Goal: Transaction & Acquisition: Obtain resource

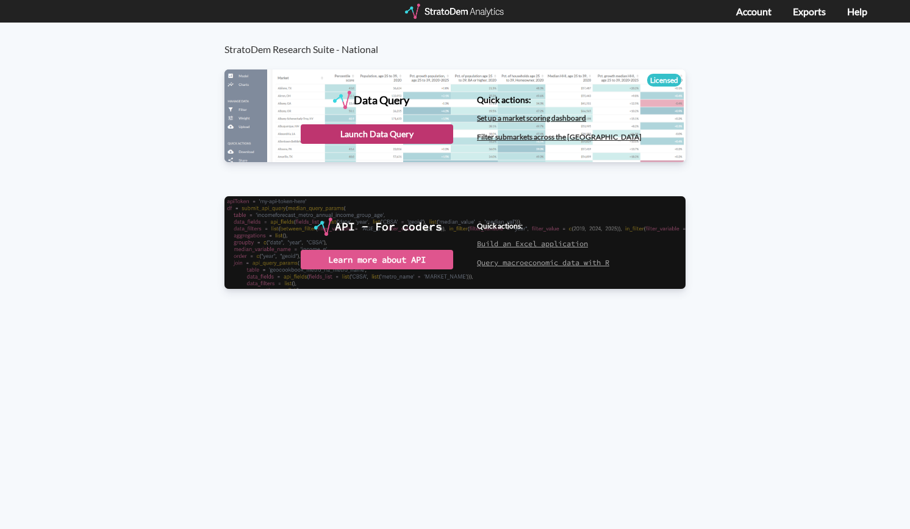
click at [397, 133] on div "Launch Data Query" at bounding box center [377, 134] width 152 height 20
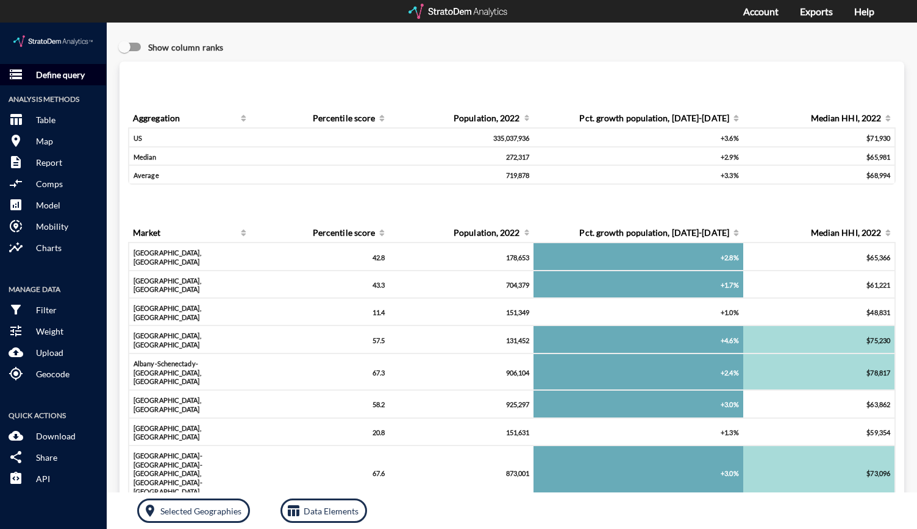
click button "storage Define query"
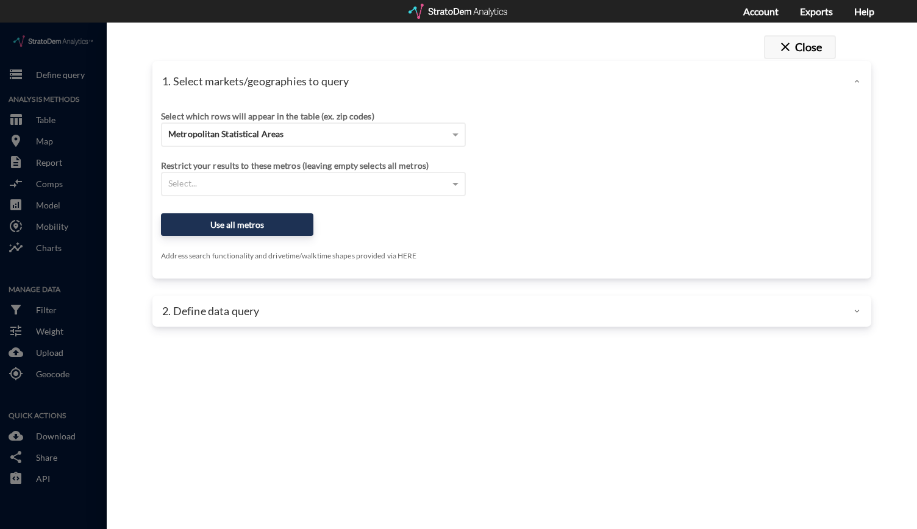
click span "close"
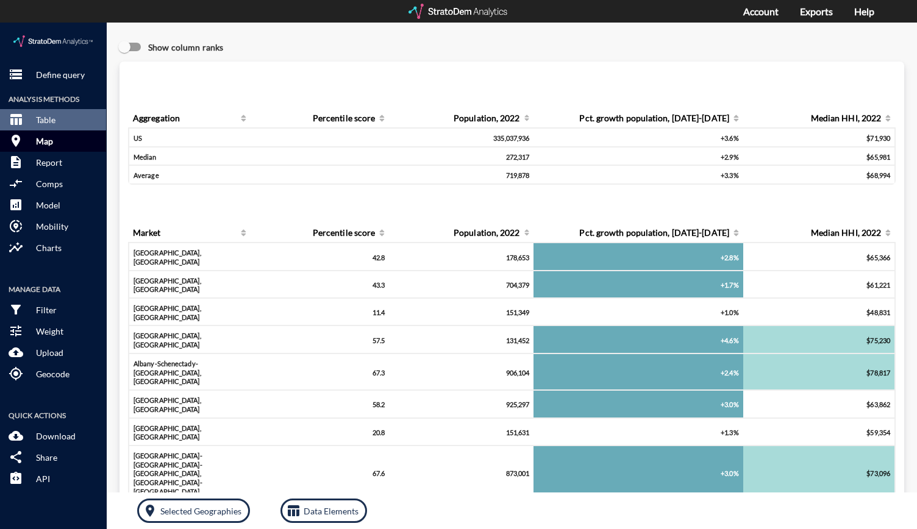
click button "room Map"
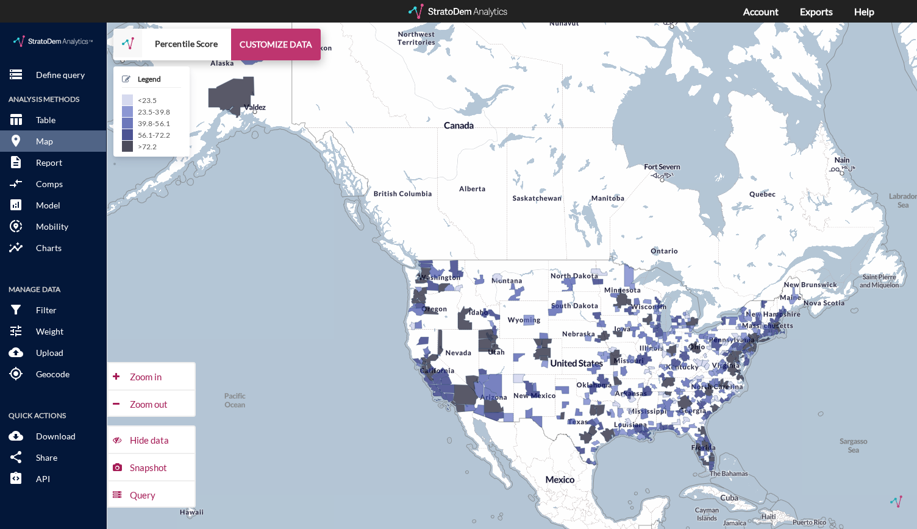
click button "CUSTOMIZE DATA"
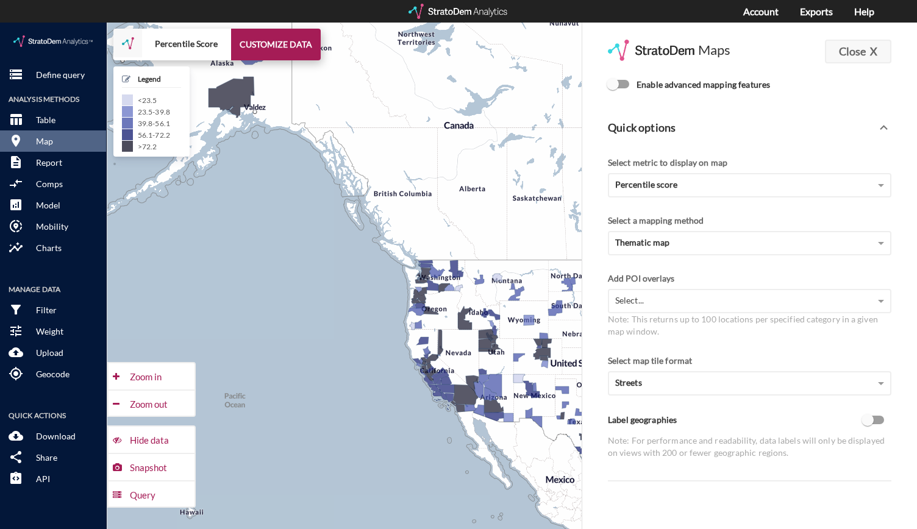
click button "Close X"
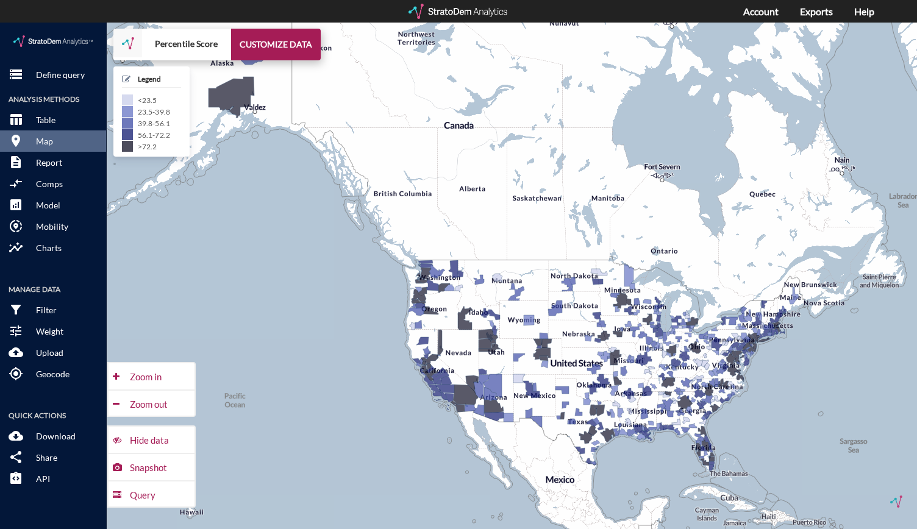
click img
click at [436, 13] on div at bounding box center [458, 11] width 101 height 15
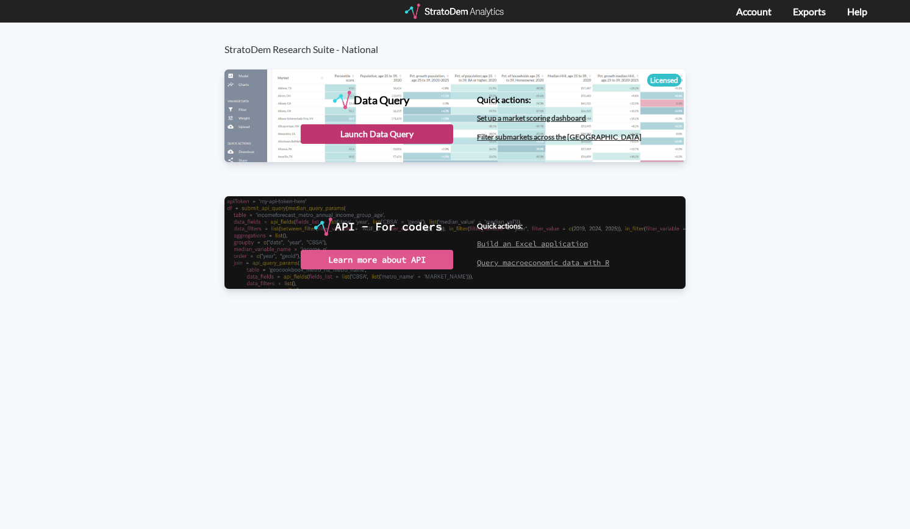
click at [346, 132] on div "Launch Data Query" at bounding box center [377, 134] width 152 height 20
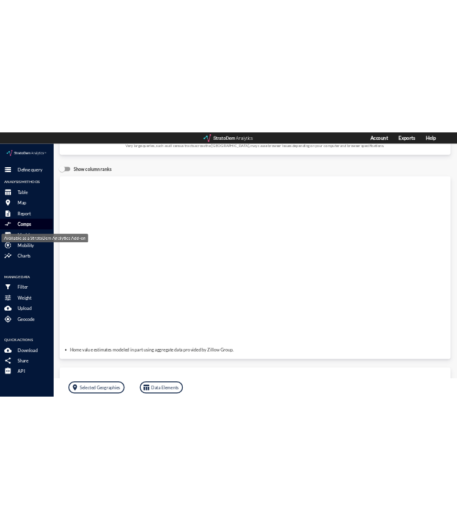
scroll to position [135, 0]
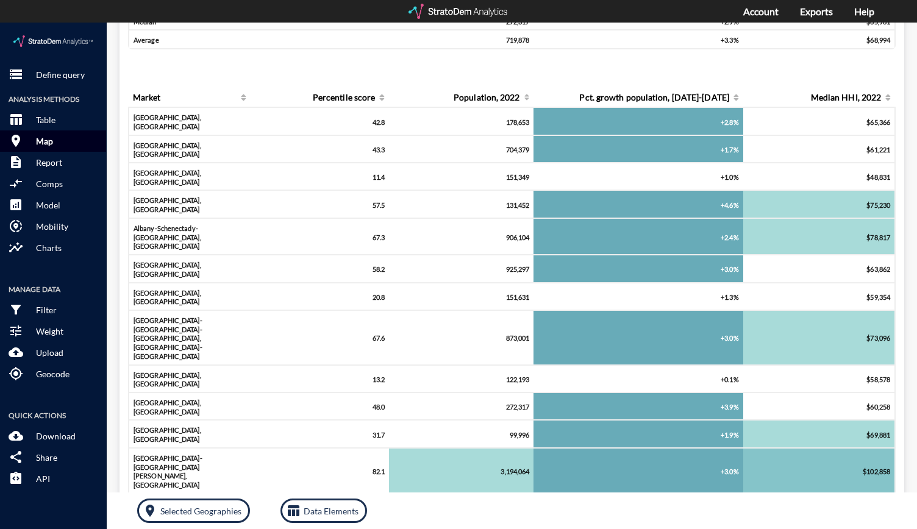
click button "room Map"
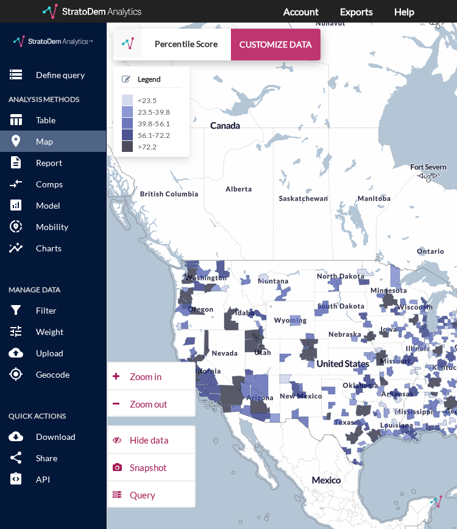
click button "CUSTOMIZE DATA"
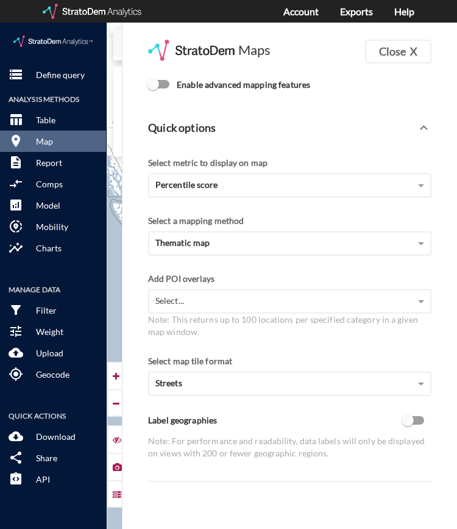
click label "Enable advanced mapping features"
click input "Enable advanced mapping features"
checkbox input "true"
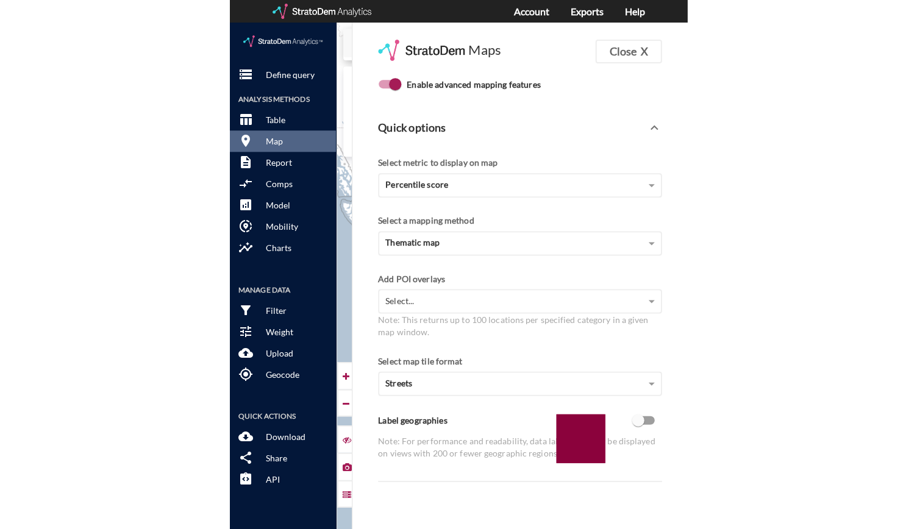
scroll to position [2, 0]
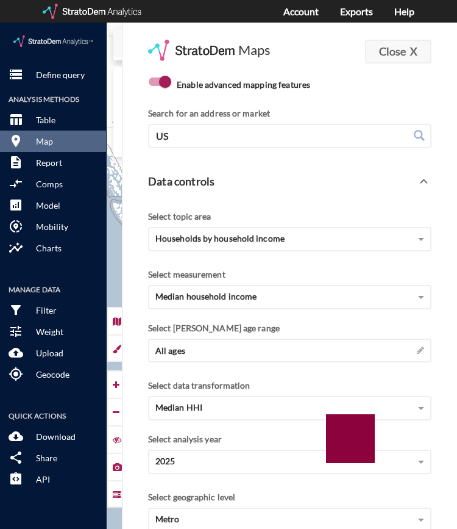
click button "Close X"
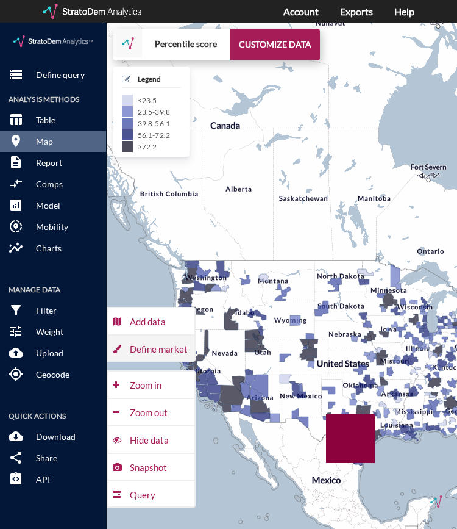
click div "Define market"
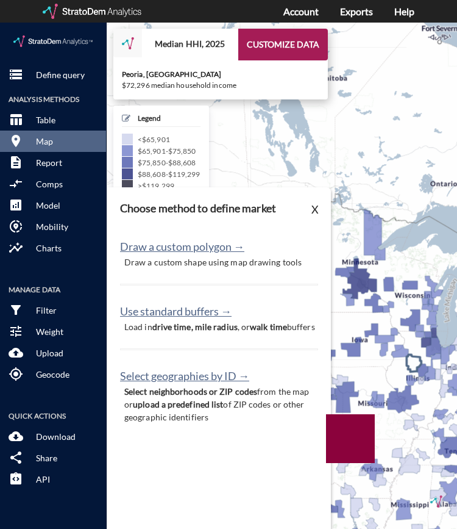
drag, startPoint x: 441, startPoint y: 356, endPoint x: 379, endPoint y: 335, distance: 65.5
click g
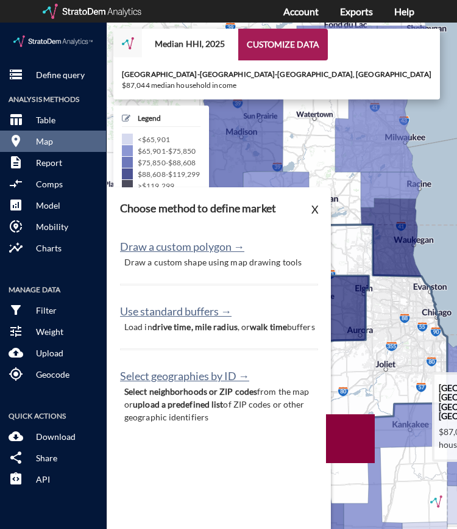
drag, startPoint x: 394, startPoint y: 234, endPoint x: 401, endPoint y: 291, distance: 57.7
click icon
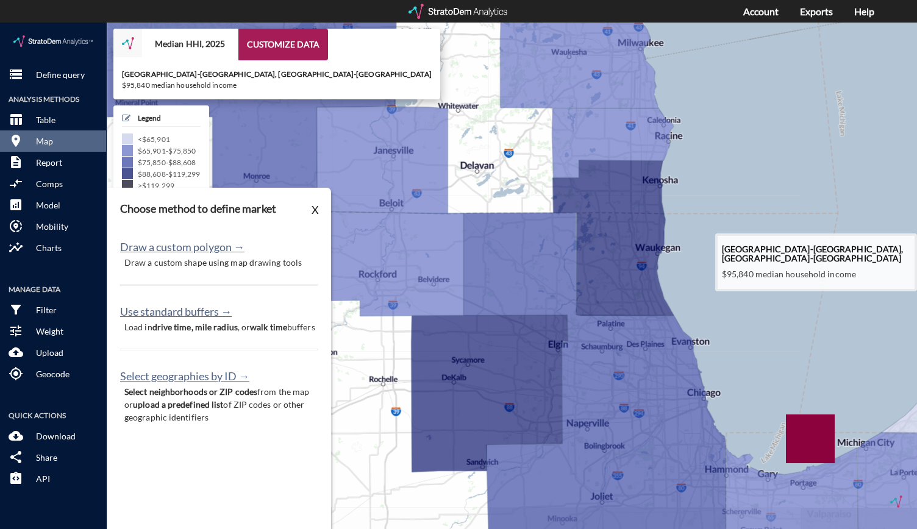
drag, startPoint x: 691, startPoint y: 304, endPoint x: 684, endPoint y: 251, distance: 53.5
click div "+ − Median HHI, 2025 CUSTOMIZE DATA Lake County-Kenosha County, IL-WI $95,840 m…"
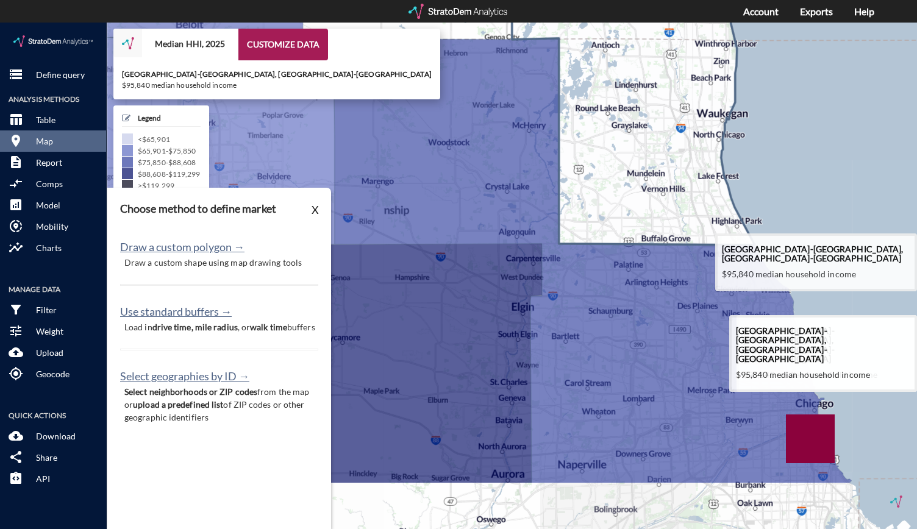
drag, startPoint x: 647, startPoint y: 243, endPoint x: 691, endPoint y: 157, distance: 96.8
click icon
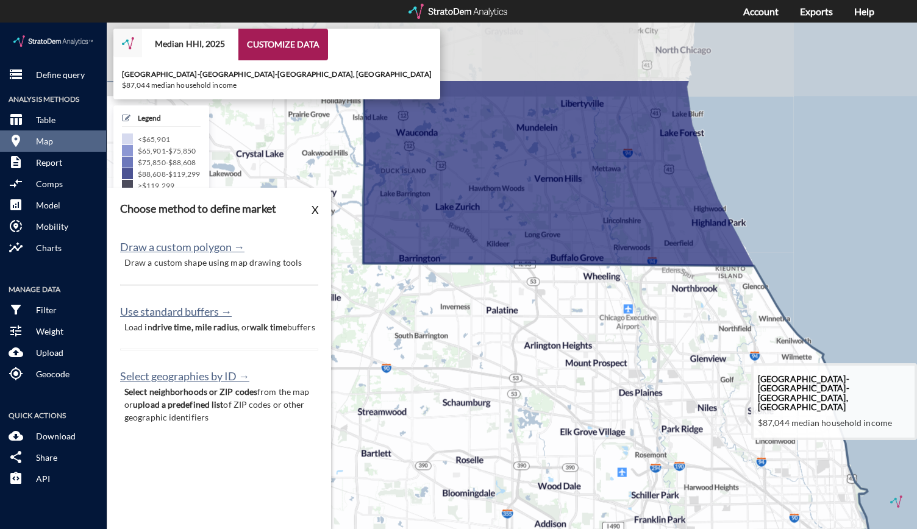
drag, startPoint x: 654, startPoint y: 274, endPoint x: 666, endPoint y: 390, distance: 116.5
click icon
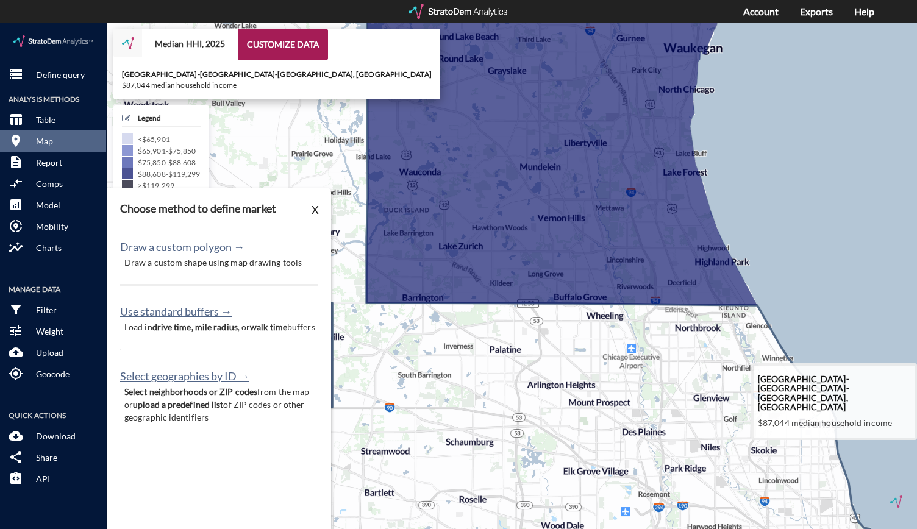
drag, startPoint x: 686, startPoint y: 321, endPoint x: 689, endPoint y: 361, distance: 39.8
click icon
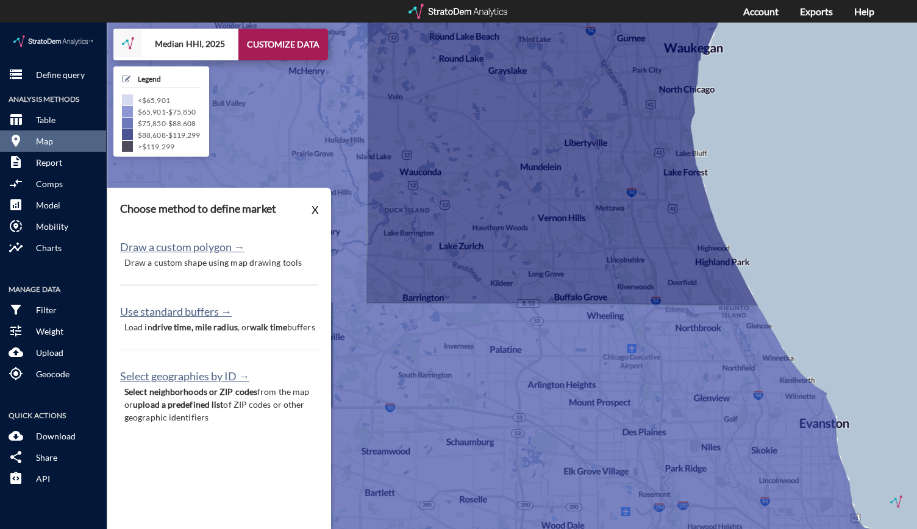
click p "Draw a custom shape using map drawing tools"
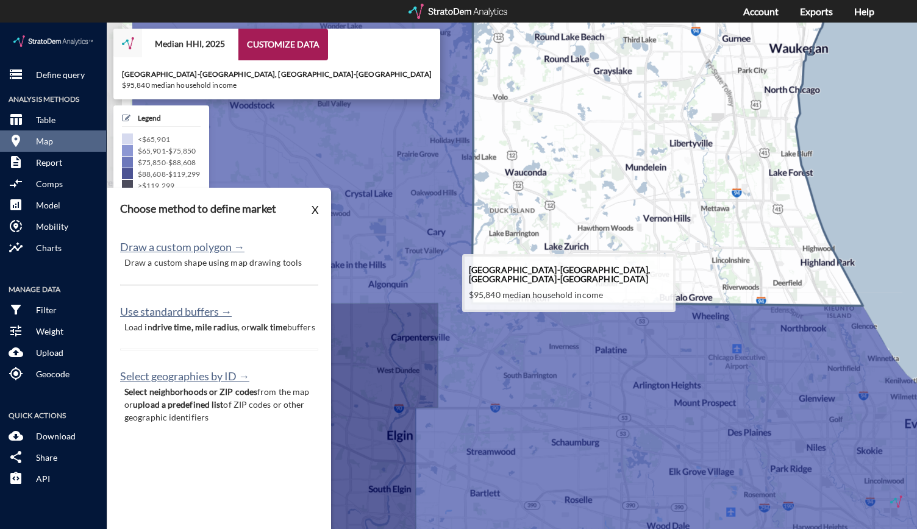
drag, startPoint x: 435, startPoint y: 233, endPoint x: 549, endPoint y: 230, distance: 114.0
click icon
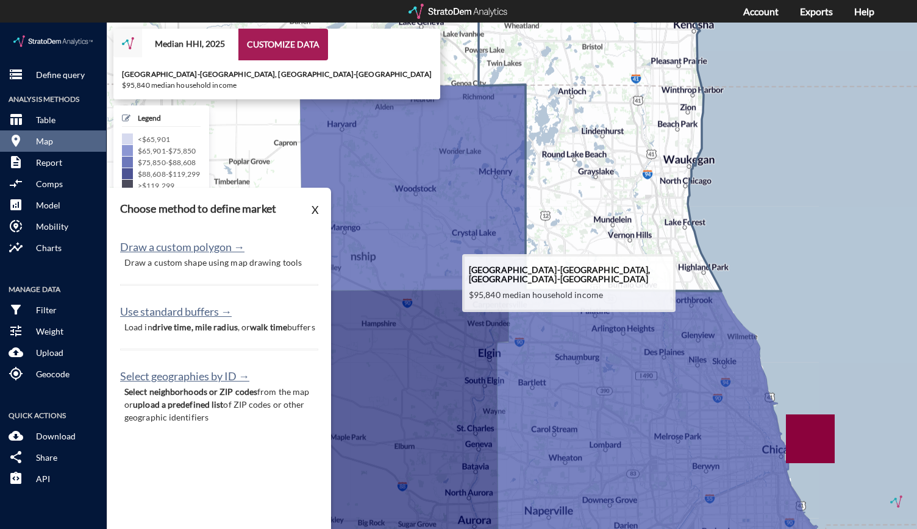
drag, startPoint x: 602, startPoint y: 187, endPoint x: 618, endPoint y: 204, distance: 22.9
click icon
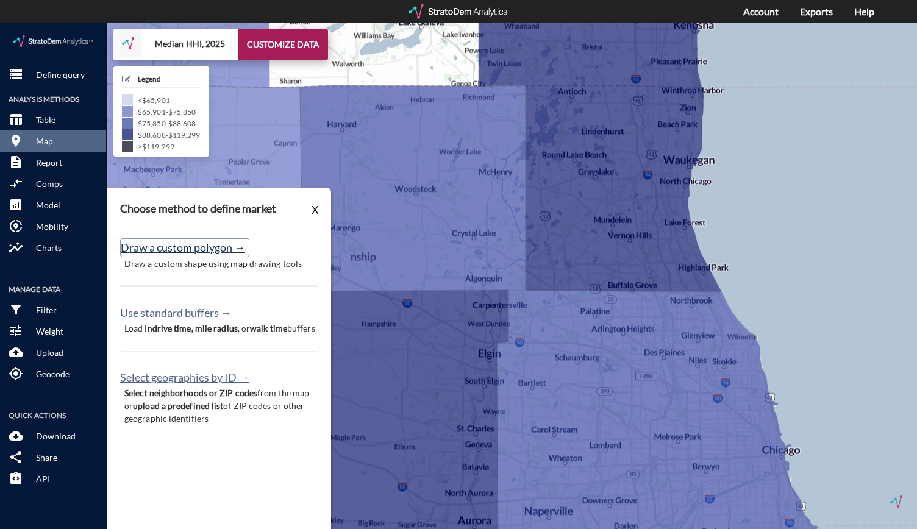
click button "Draw a custom polygon →"
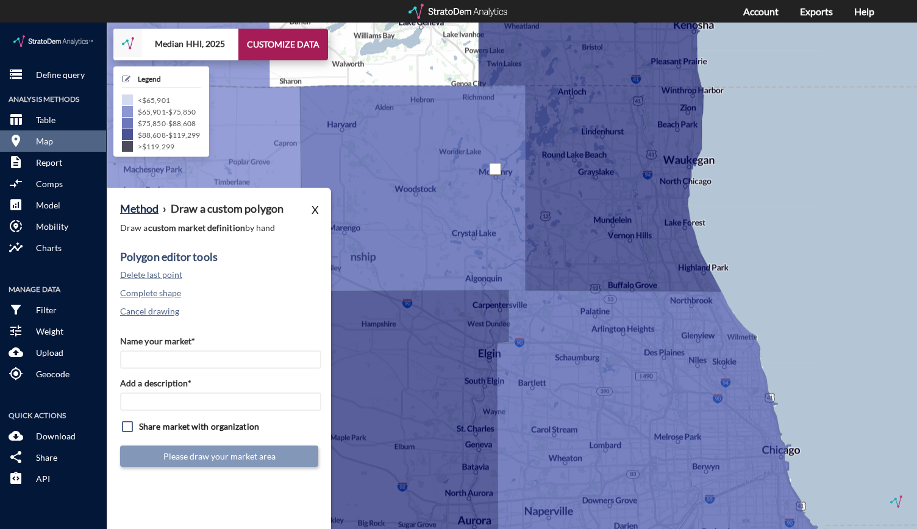
click div
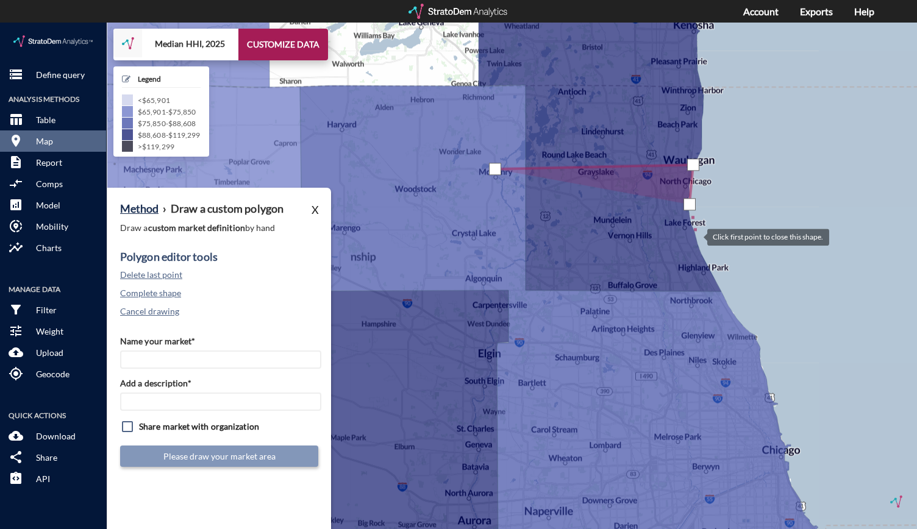
click div
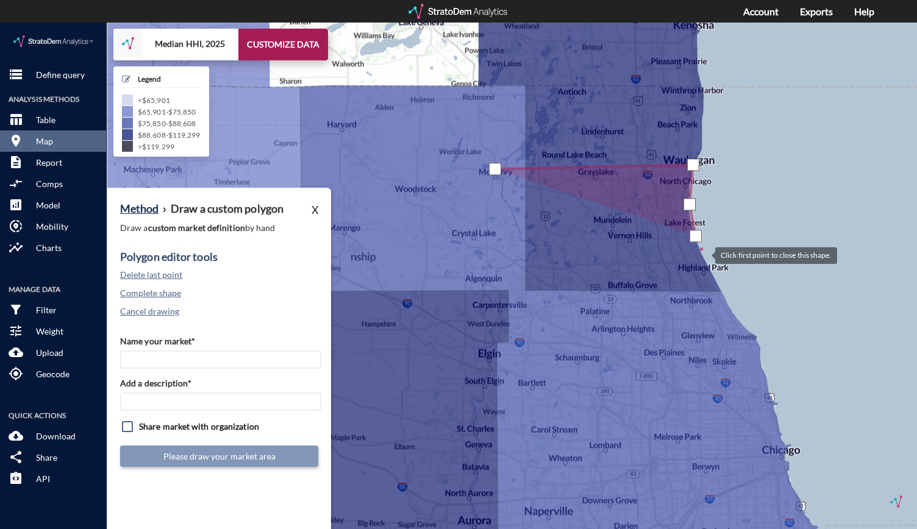
click div
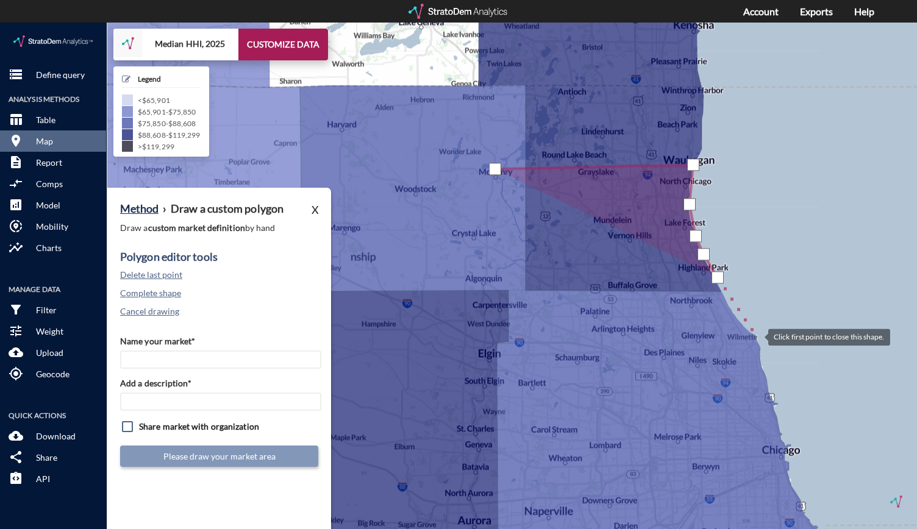
click div
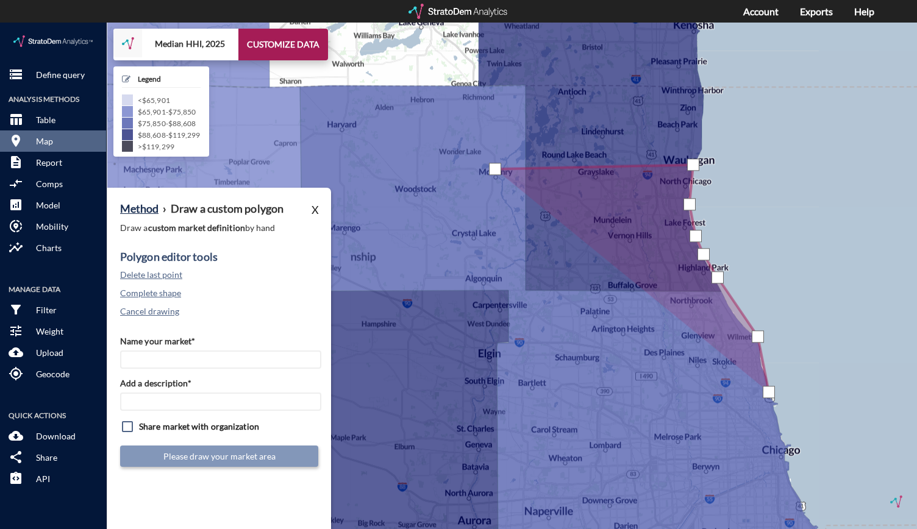
click div
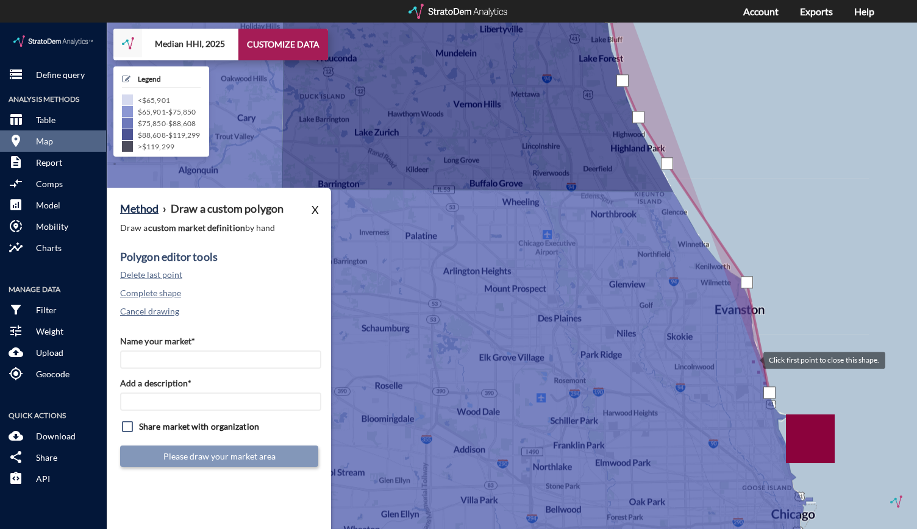
click div
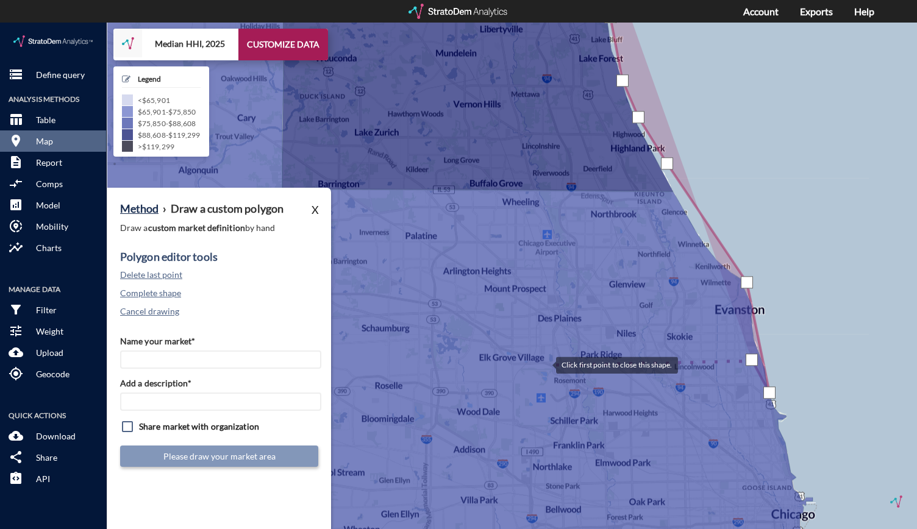
click div
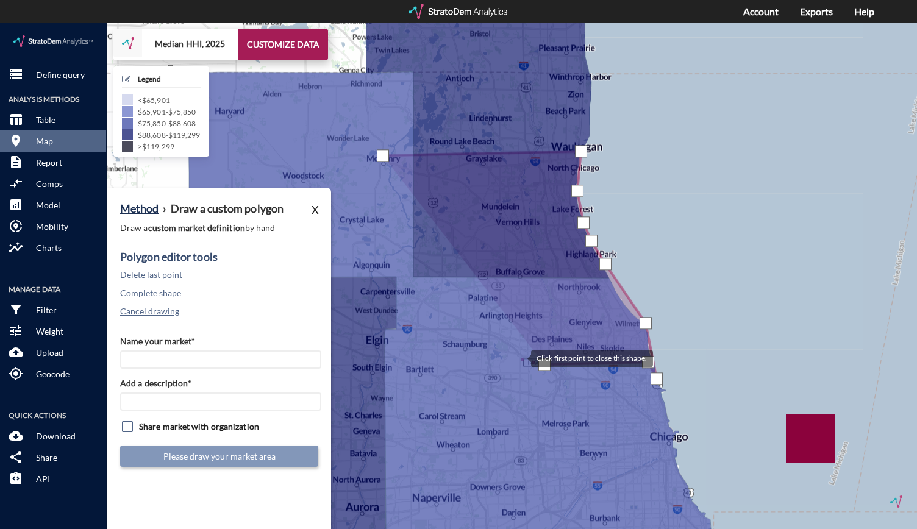
click div
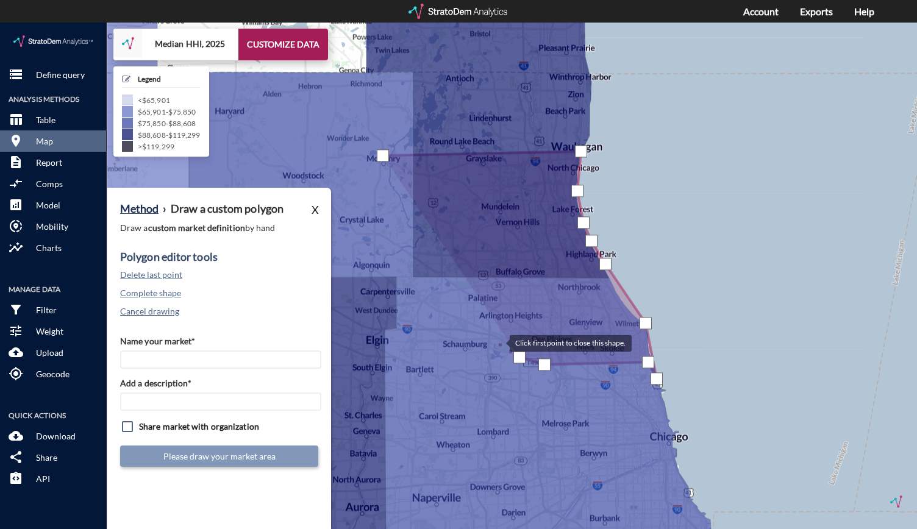
click div
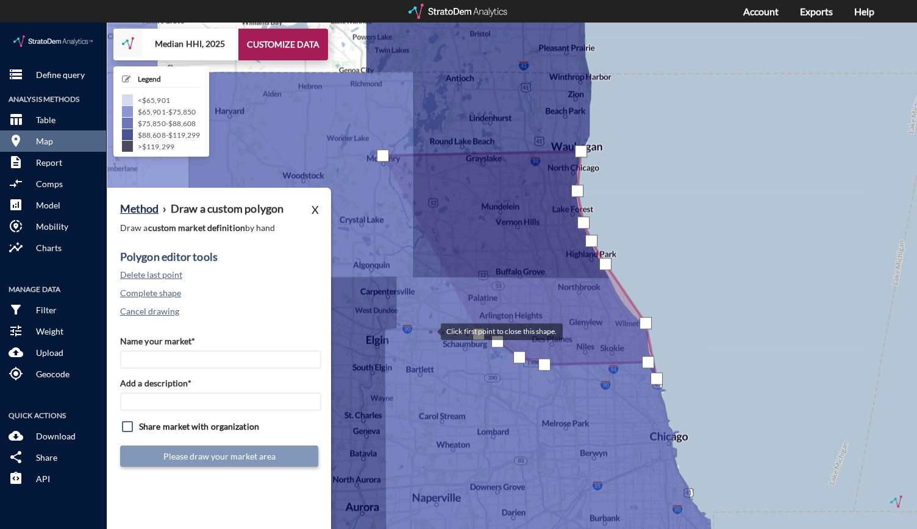
click div
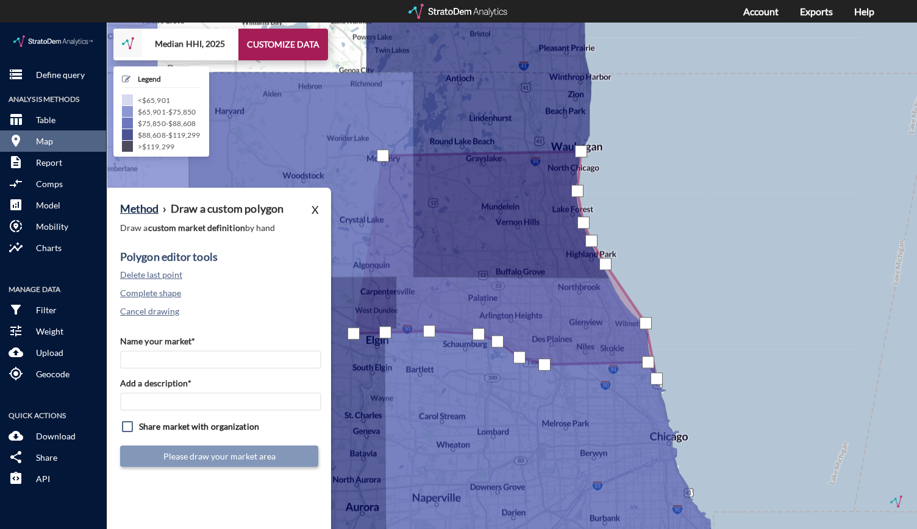
click div
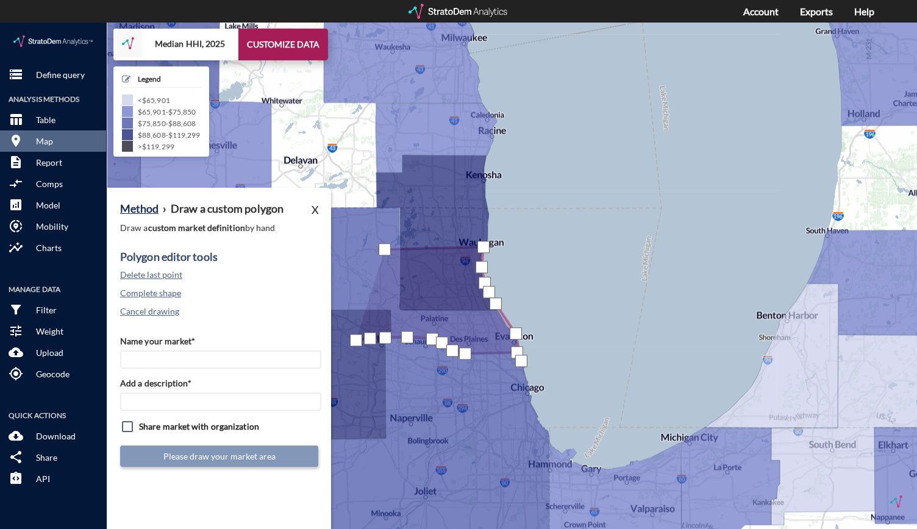
click div
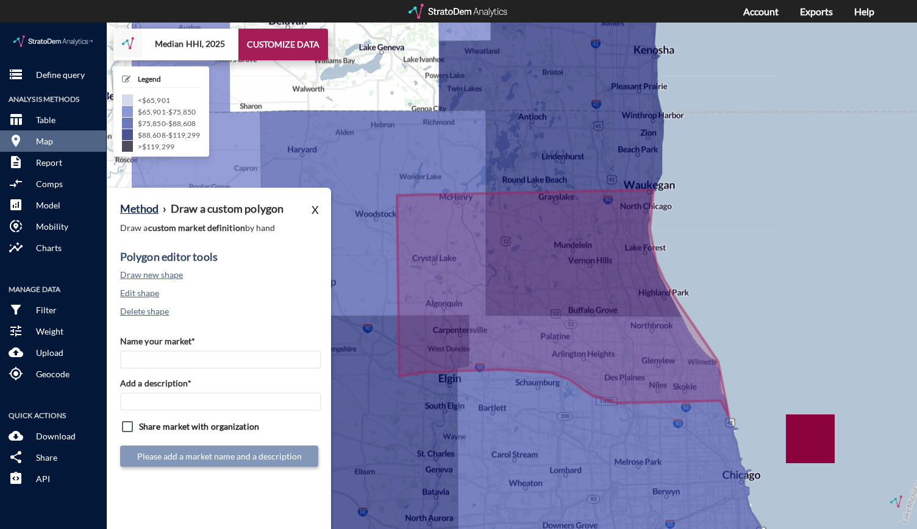
drag, startPoint x: 561, startPoint y: 339, endPoint x: 641, endPoint y: 351, distance: 81.3
click icon
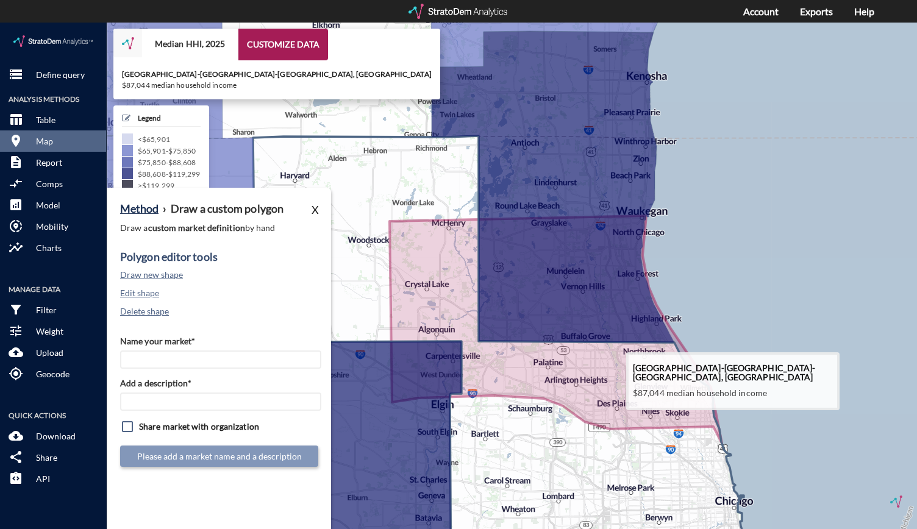
drag, startPoint x: 511, startPoint y: 389, endPoint x: 505, endPoint y: 419, distance: 31.2
click icon
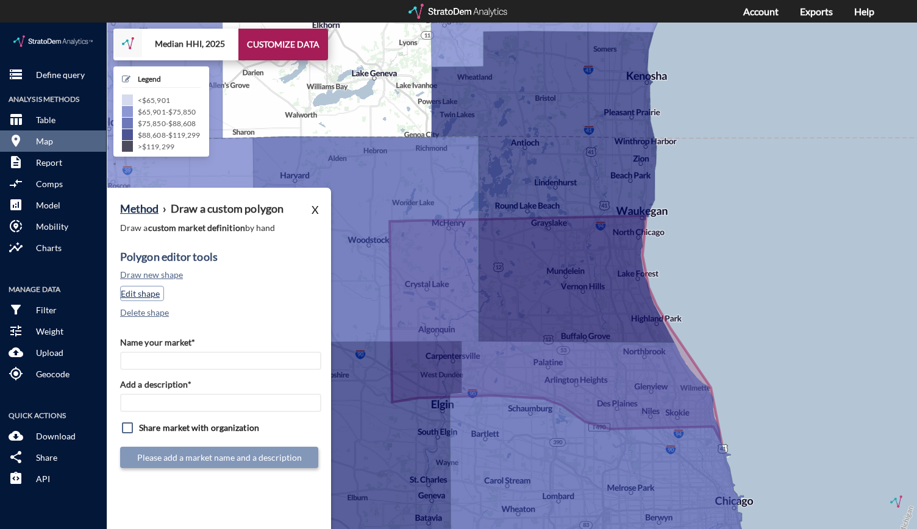
click button "Edit shape"
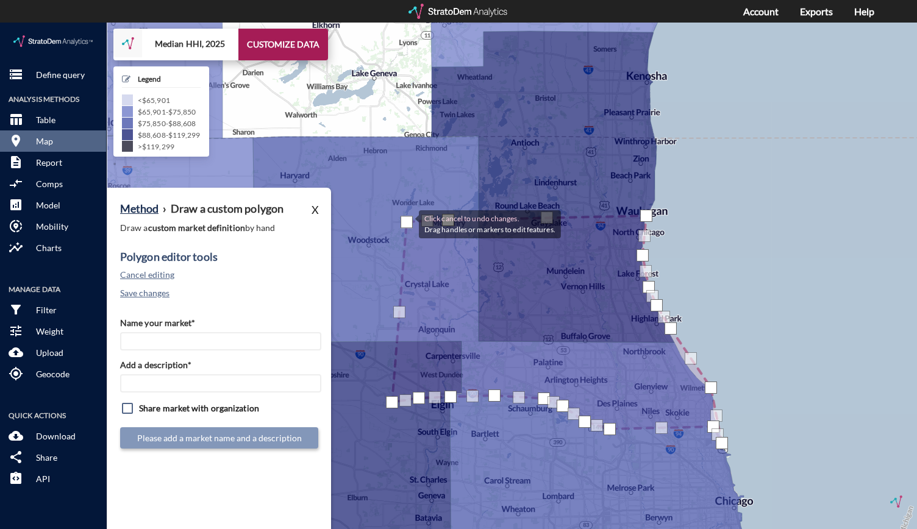
drag, startPoint x: 386, startPoint y: 200, endPoint x: 407, endPoint y: 201, distance: 20.7
click div
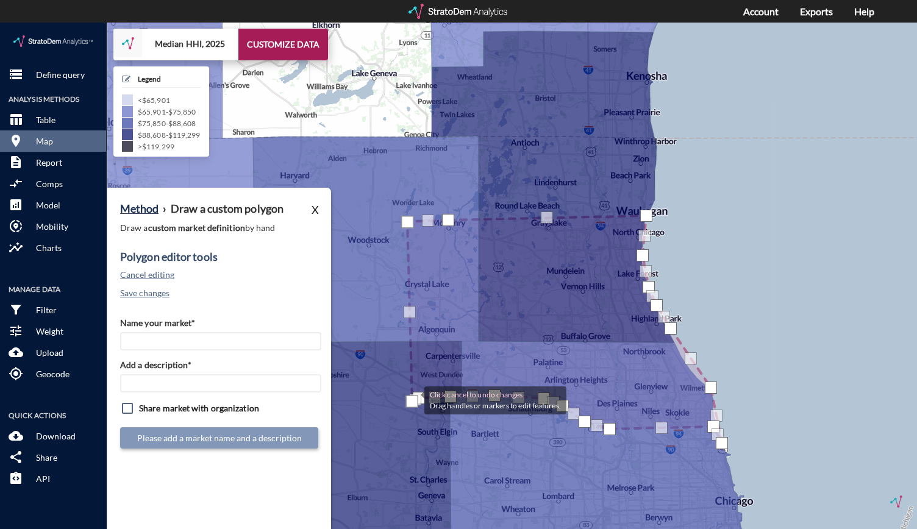
drag, startPoint x: 389, startPoint y: 378, endPoint x: 412, endPoint y: 377, distance: 23.2
click div
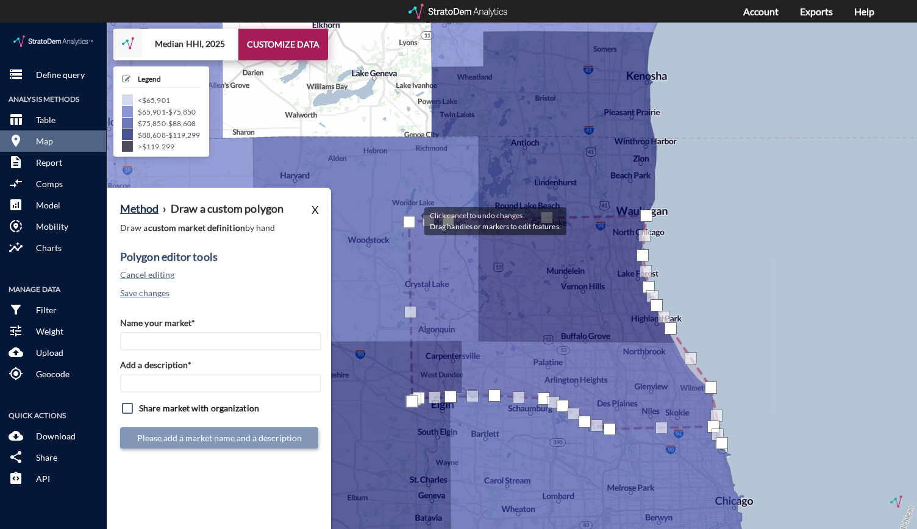
click div
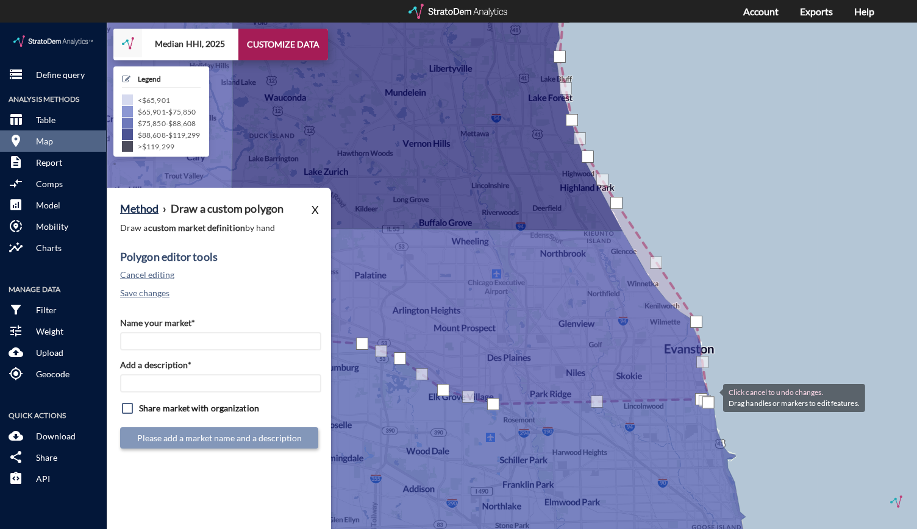
drag, startPoint x: 722, startPoint y: 407, endPoint x: 711, endPoint y: 374, distance: 34.7
click div
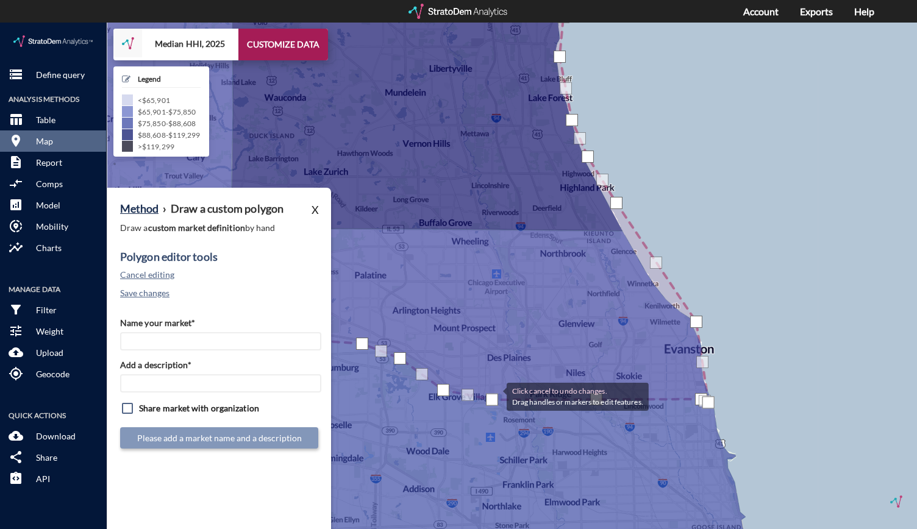
click div
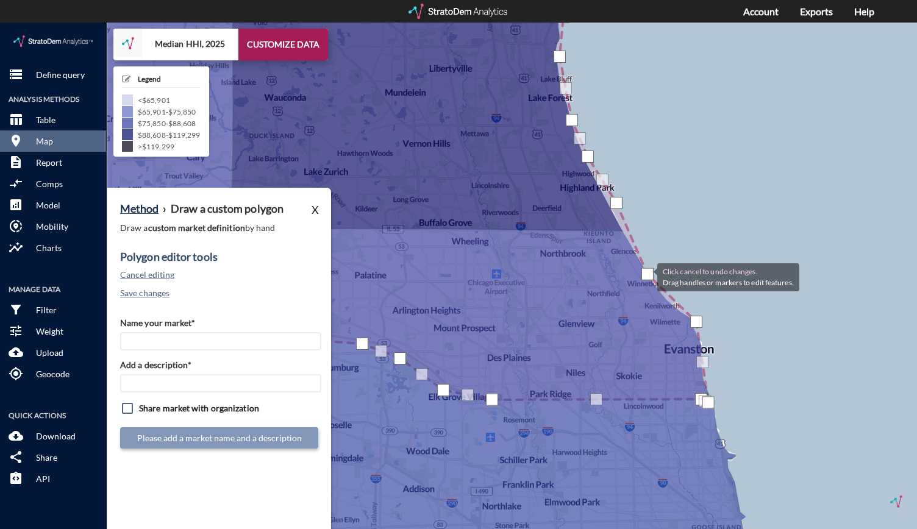
drag, startPoint x: 654, startPoint y: 240, endPoint x: 645, endPoint y: 254, distance: 16.2
click div
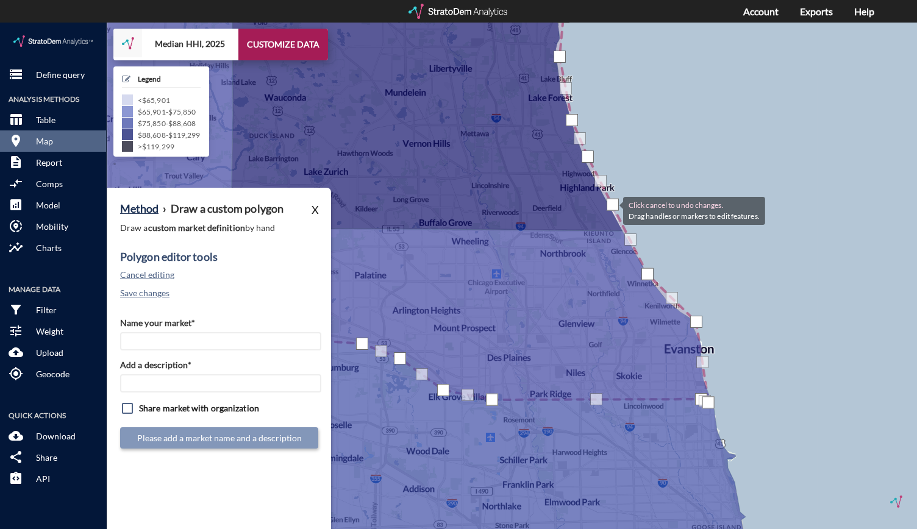
click div
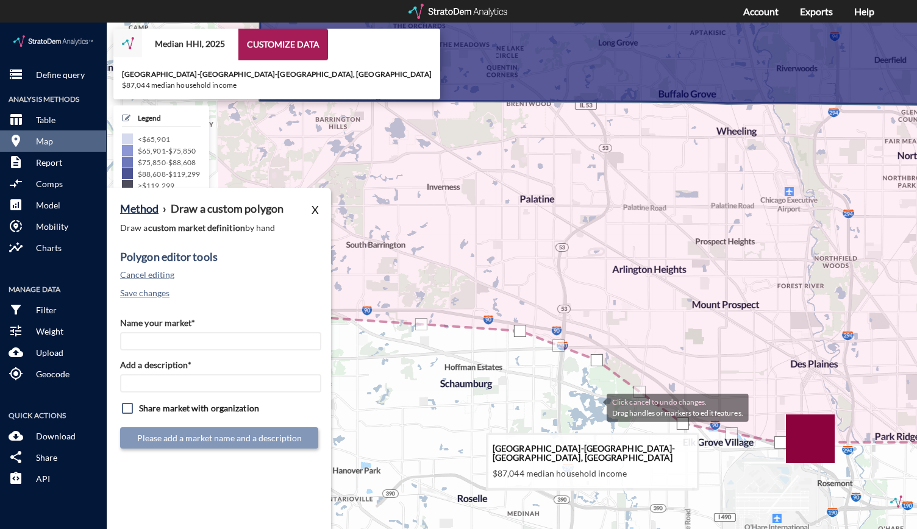
drag, startPoint x: 385, startPoint y: 379, endPoint x: 646, endPoint y: 390, distance: 261.1
click icon
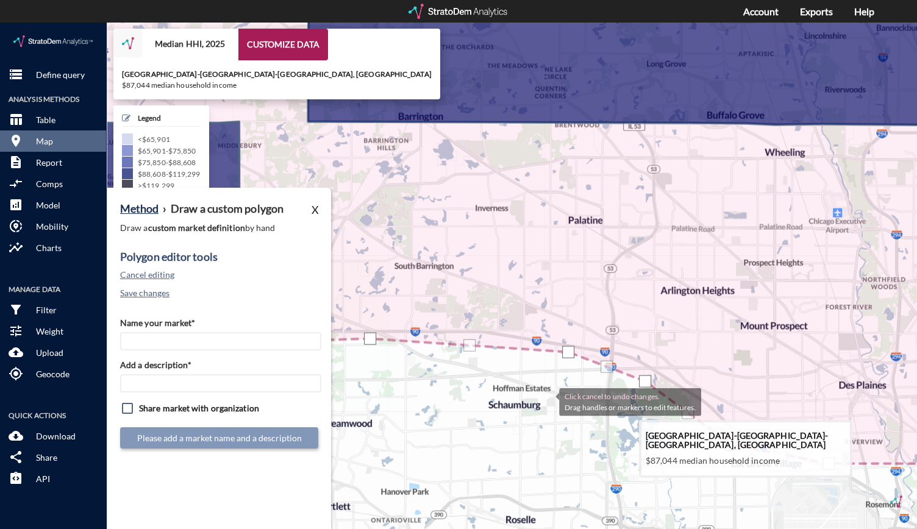
drag, startPoint x: 563, startPoint y: 361, endPoint x: 541, endPoint y: 379, distance: 27.7
click icon
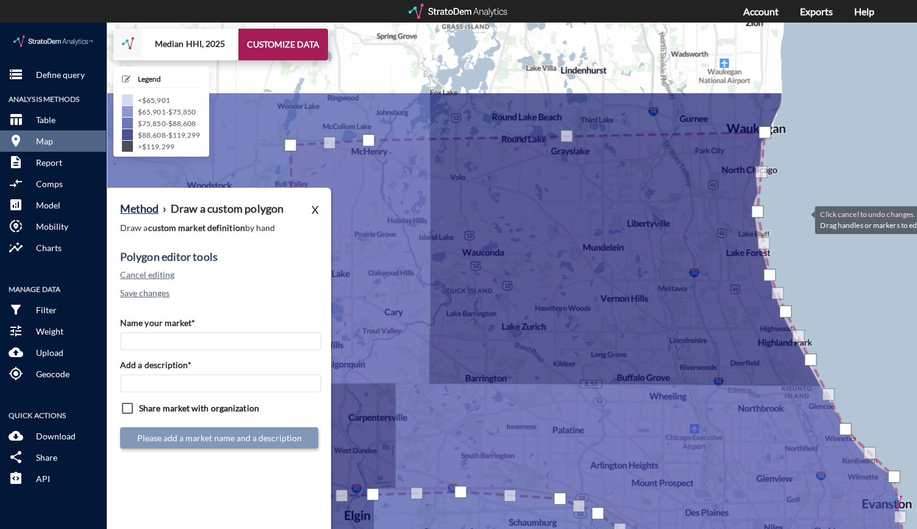
drag, startPoint x: 793, startPoint y: 73, endPoint x: 802, endPoint y: 195, distance: 122.3
click div "Click cancel to undo changes. Drag handles or markers to edit features. + − Med…"
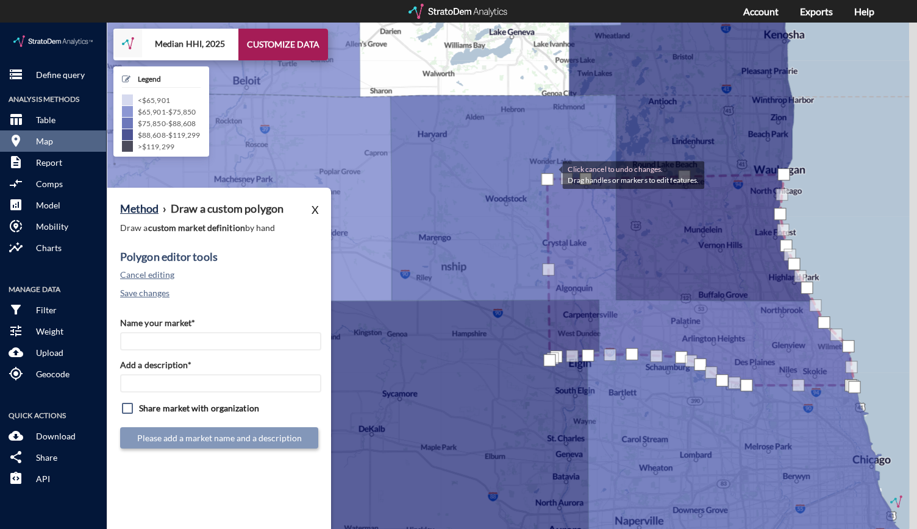
click div
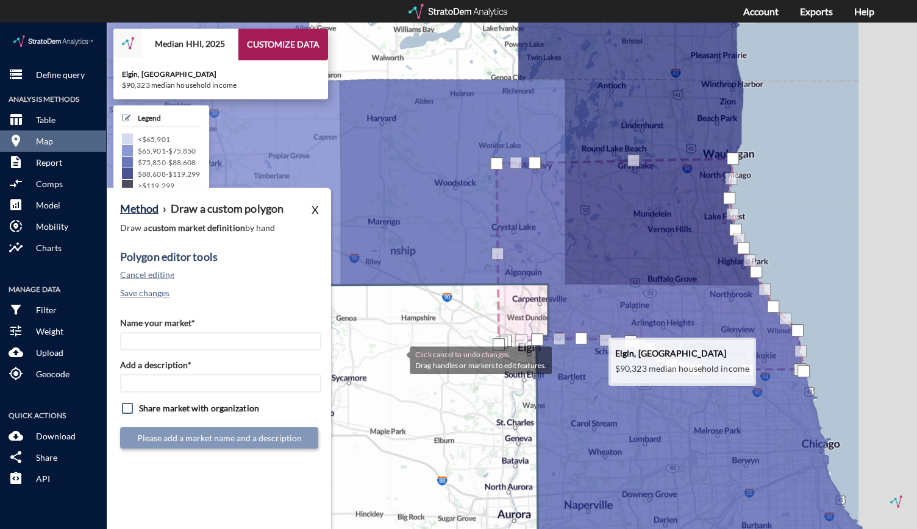
drag, startPoint x: 469, startPoint y: 357, endPoint x: 383, endPoint y: 338, distance: 88.6
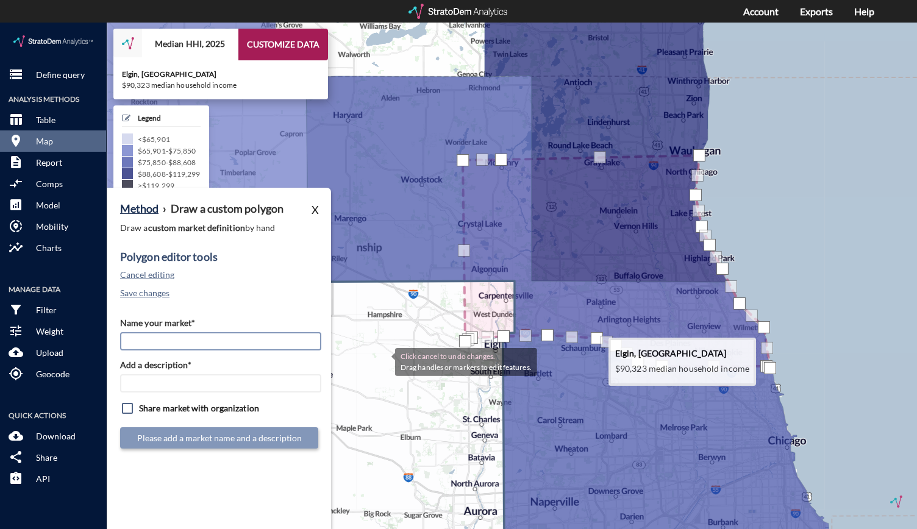
drag, startPoint x: 383, startPoint y: 338, endPoint x: 268, endPoint y: 317, distance: 116.6
click input "Name your market*"
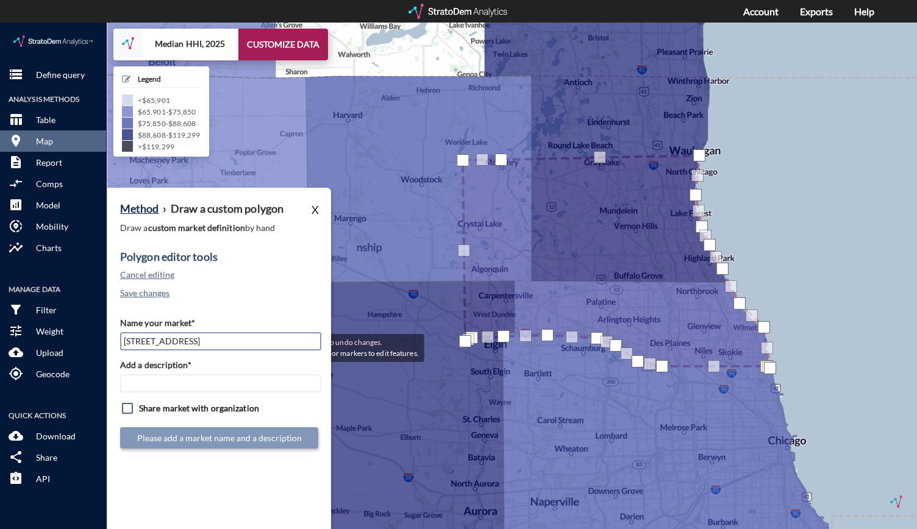
type input "[STREET_ADDRESS]"
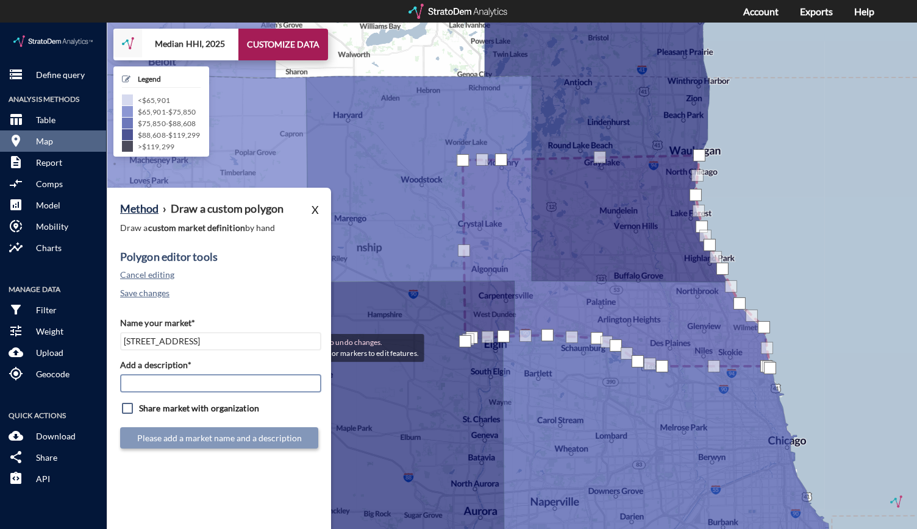
paste input "[STREET_ADDRESS]"
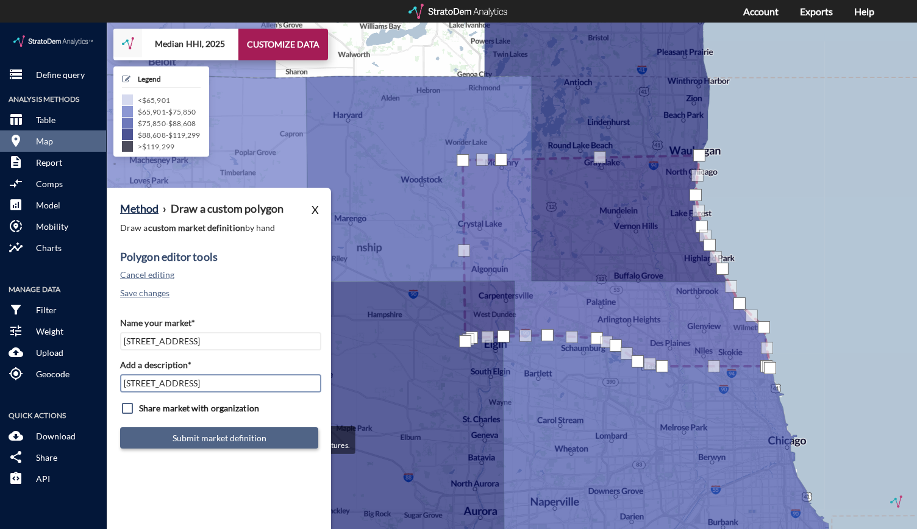
type input "[STREET_ADDRESS]"
click button "Submit market definition"
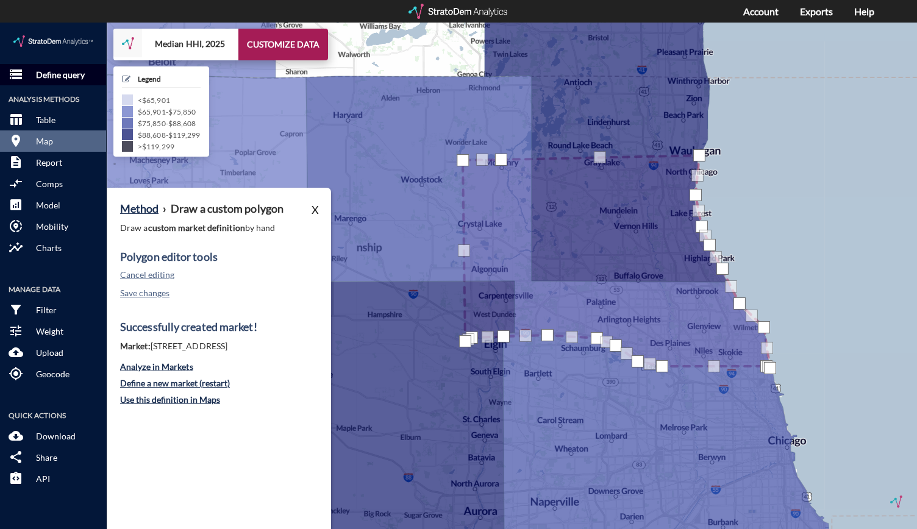
click p "Define query"
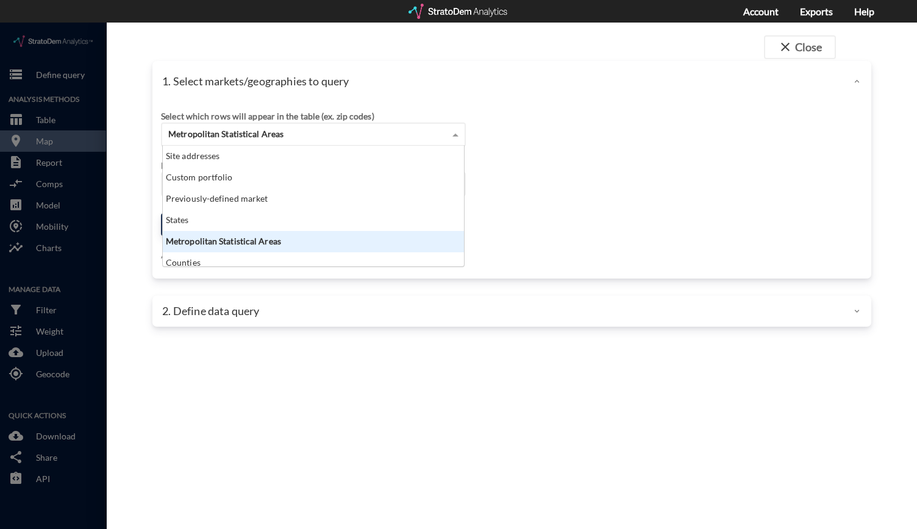
click div "Metropolitan Statistical Areas"
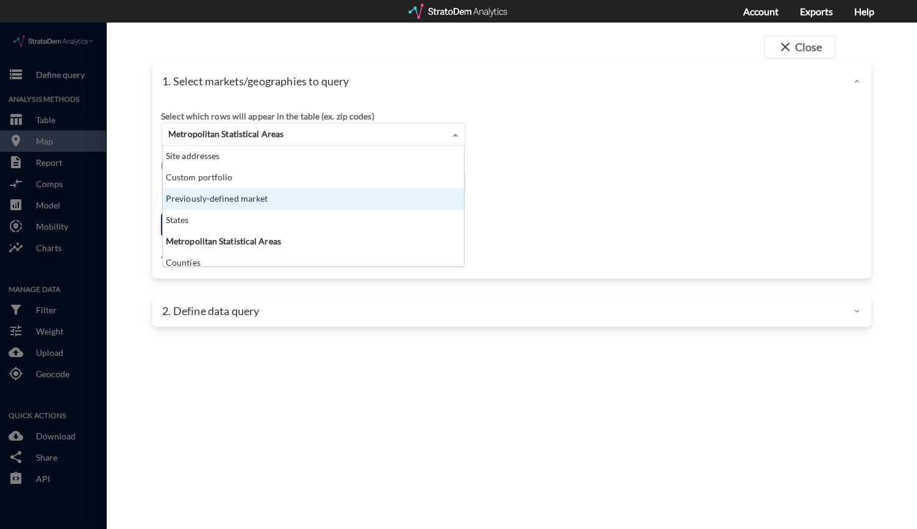
click div "Previously-defined market"
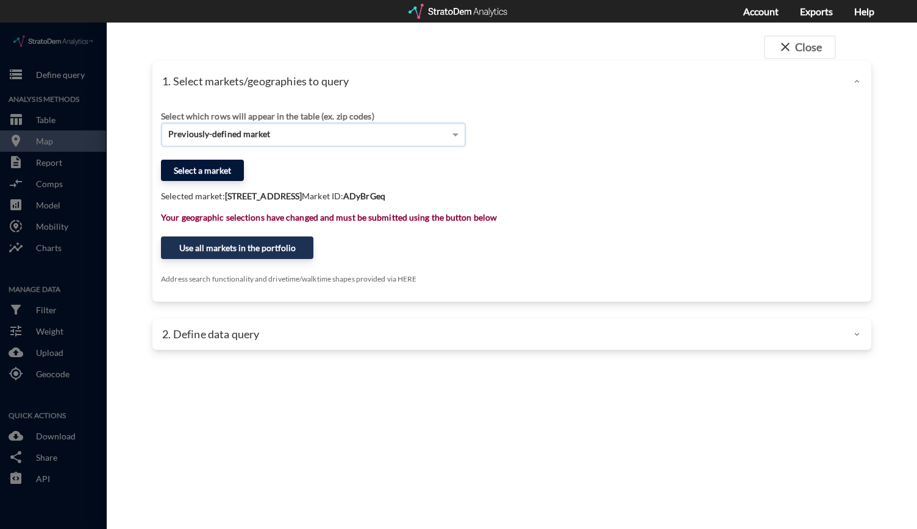
click button "Select a market"
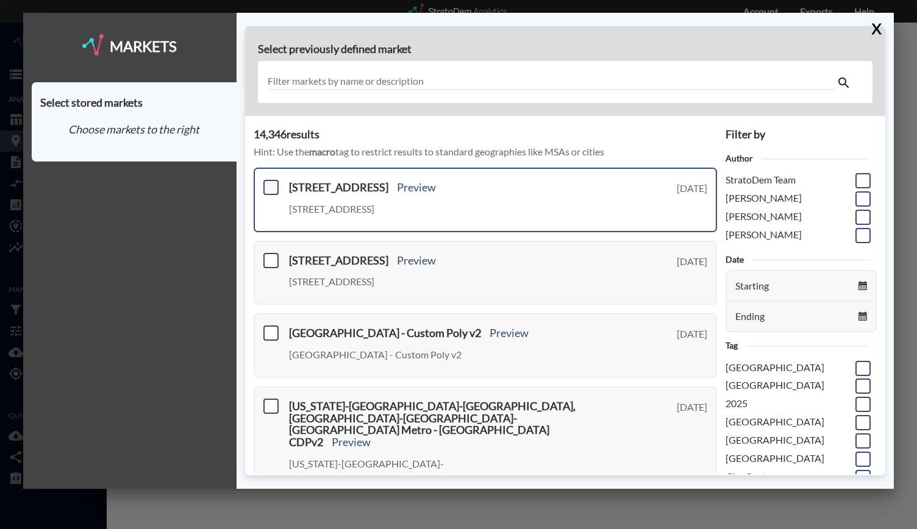
click at [275, 185] on span at bounding box center [270, 187] width 15 height 15
click at [269, 182] on input "checkbox" at bounding box center [269, 182] width 0 height 0
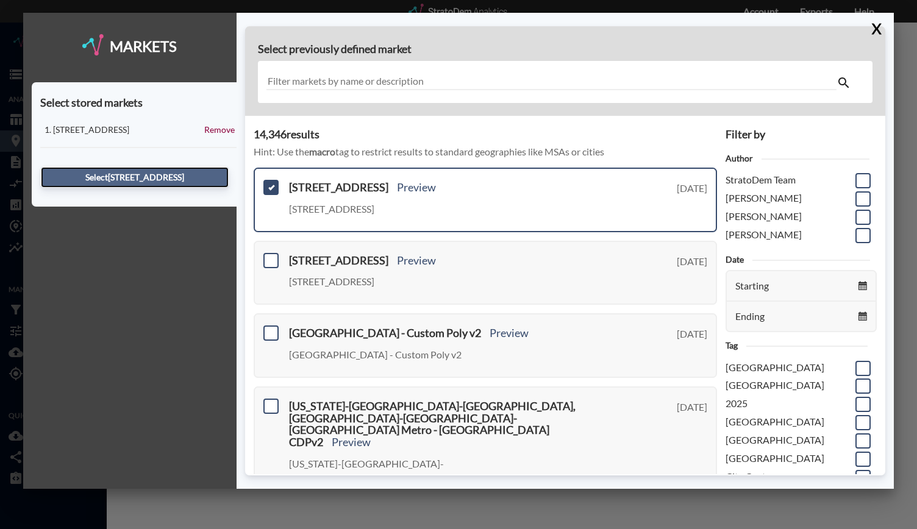
click at [199, 181] on button "Select 300 Tower Parkway - Custom Poly v4" at bounding box center [135, 177] width 188 height 21
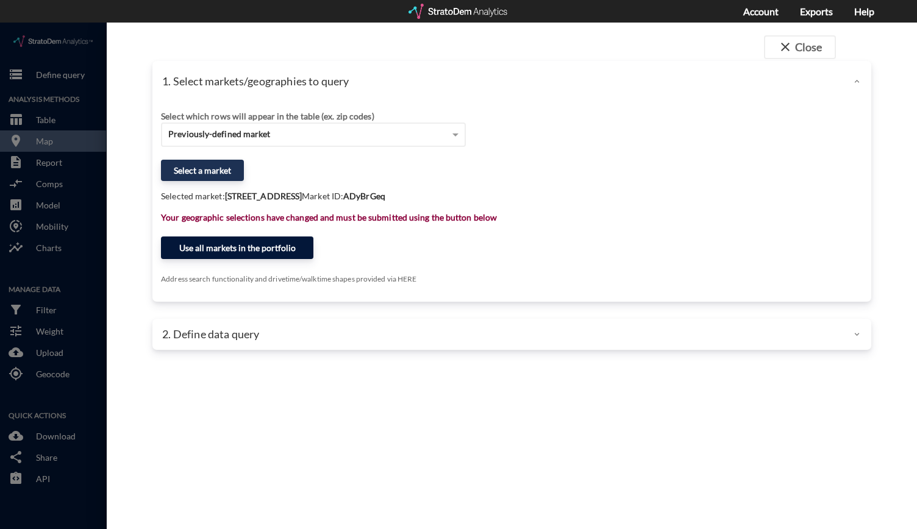
click button "Use all markets in the portfolio"
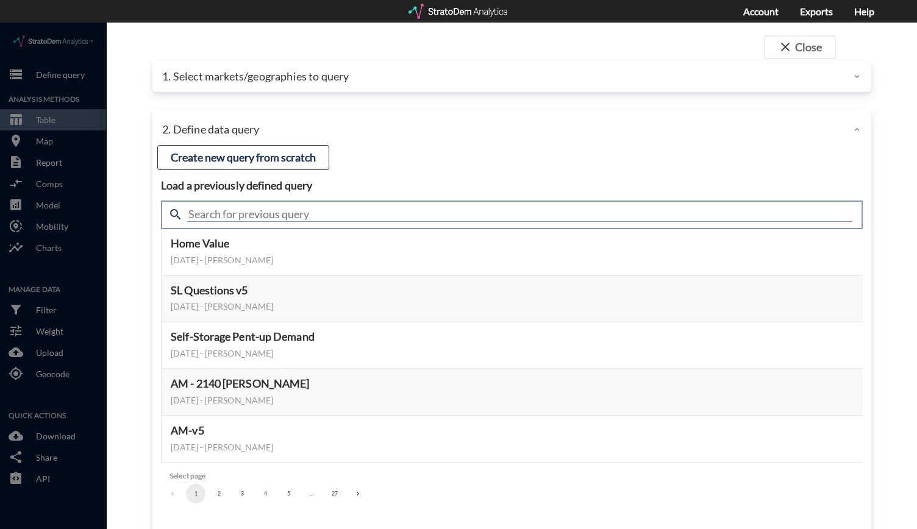
click input "text"
type input "housing demand"
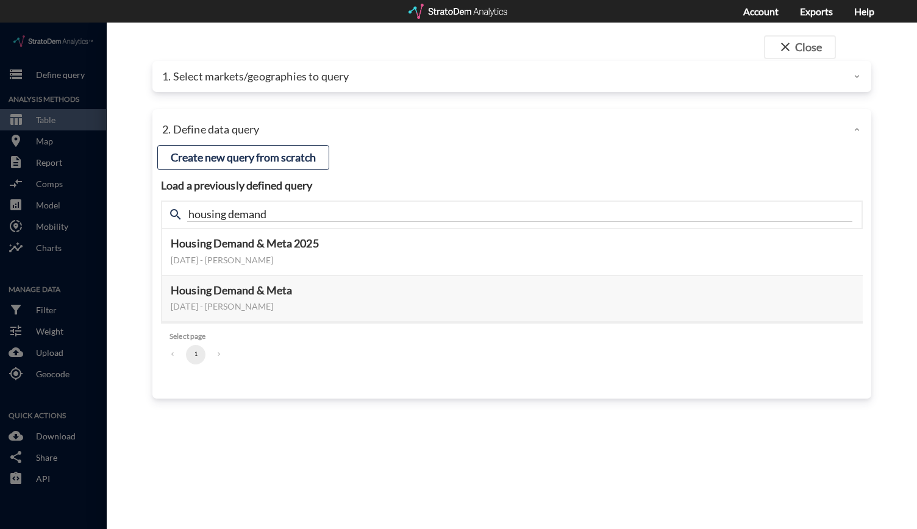
click div "close Close 1. Select markets/geographies to query Select which rows will appea…"
click button "Select this query"
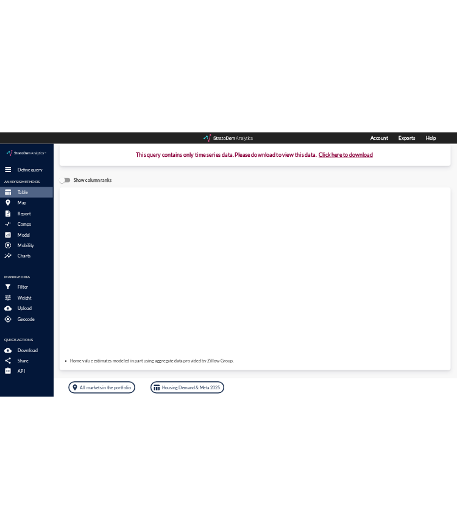
scroll to position [0, 0]
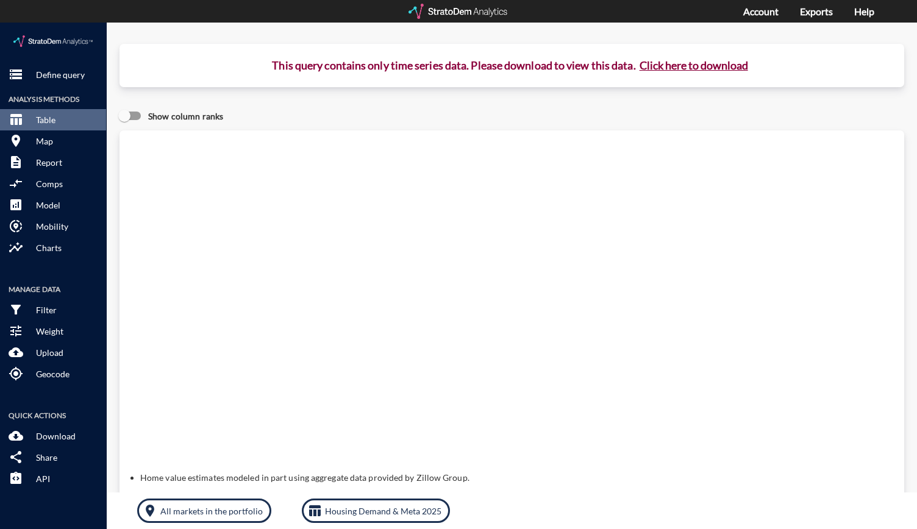
click button "Click here to download"
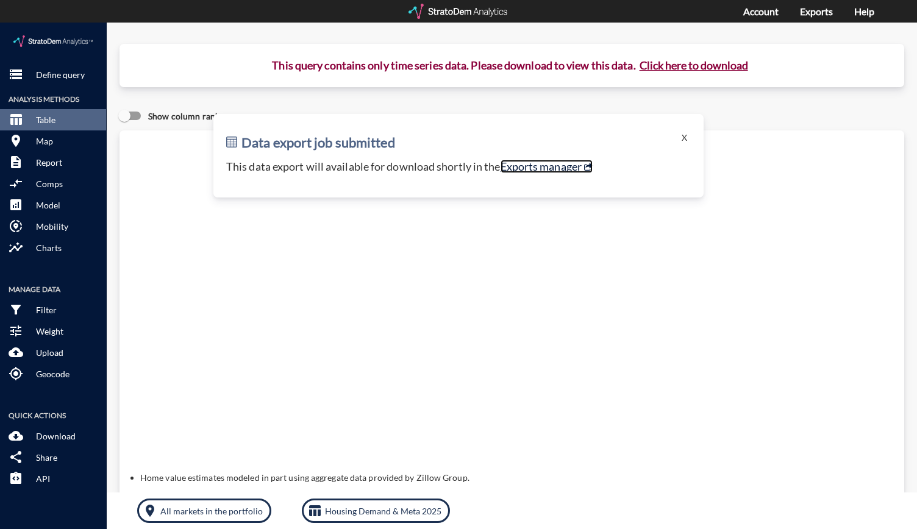
click link "Exports manager"
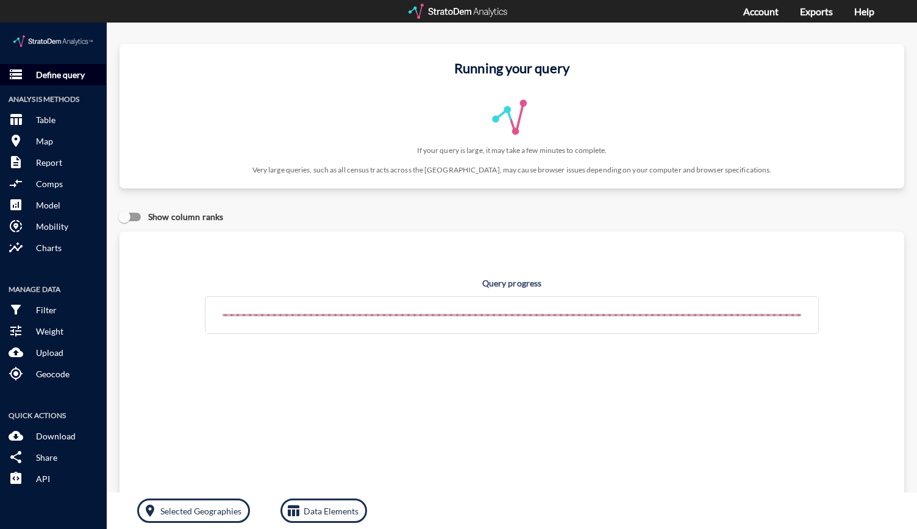
click p "Define query"
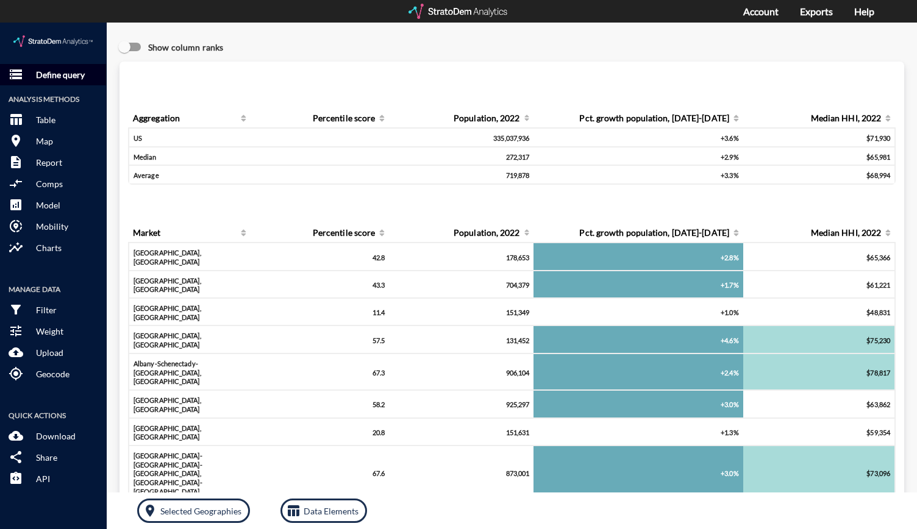
click p "Define query"
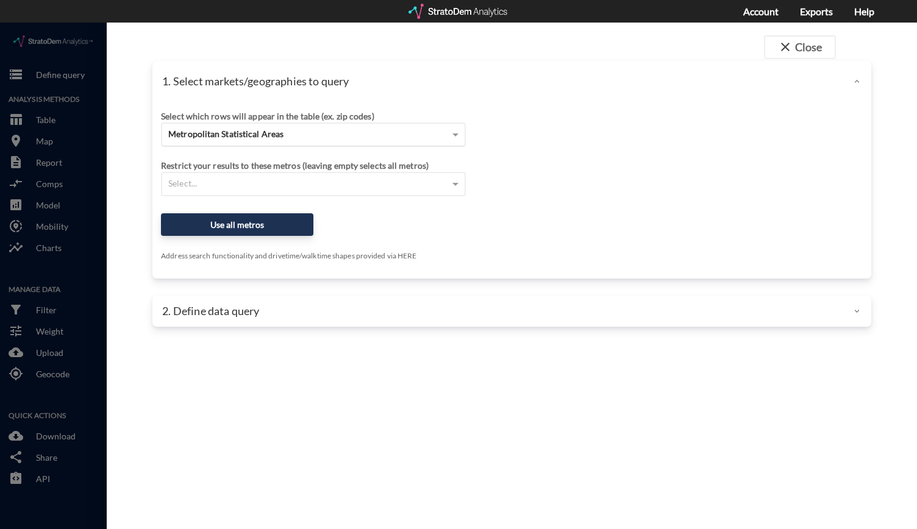
click div "Metropolitan Statistical Areas"
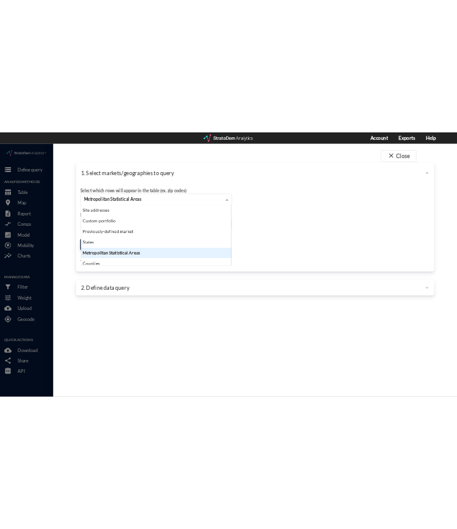
scroll to position [111, 294]
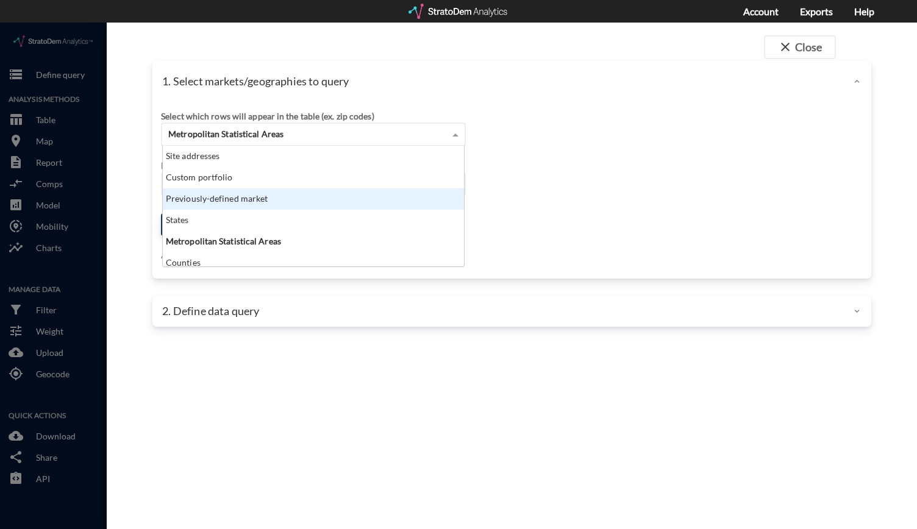
click div "Previously-defined market"
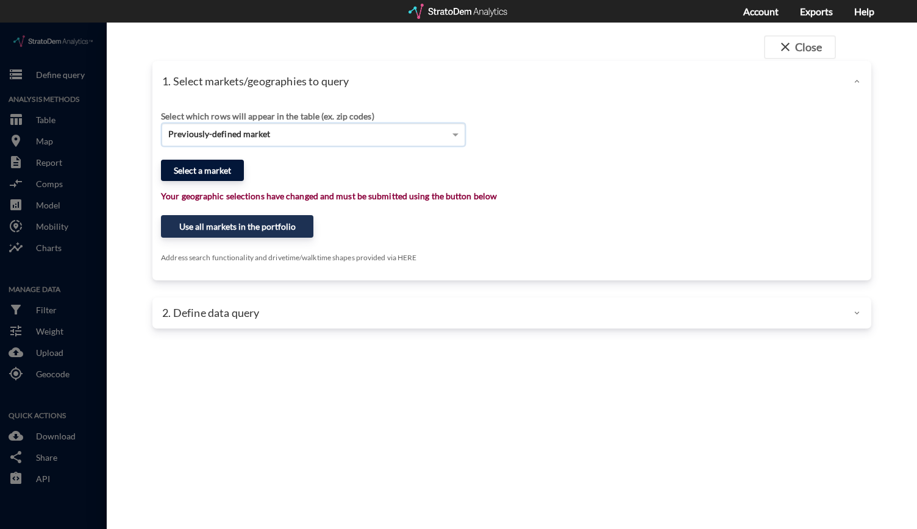
click button "Select a market"
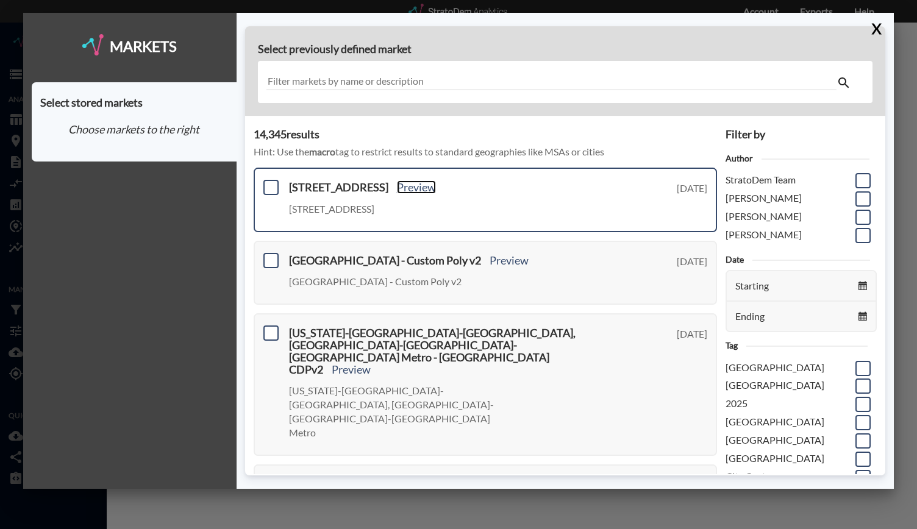
click at [436, 189] on link "Preview" at bounding box center [416, 186] width 39 height 13
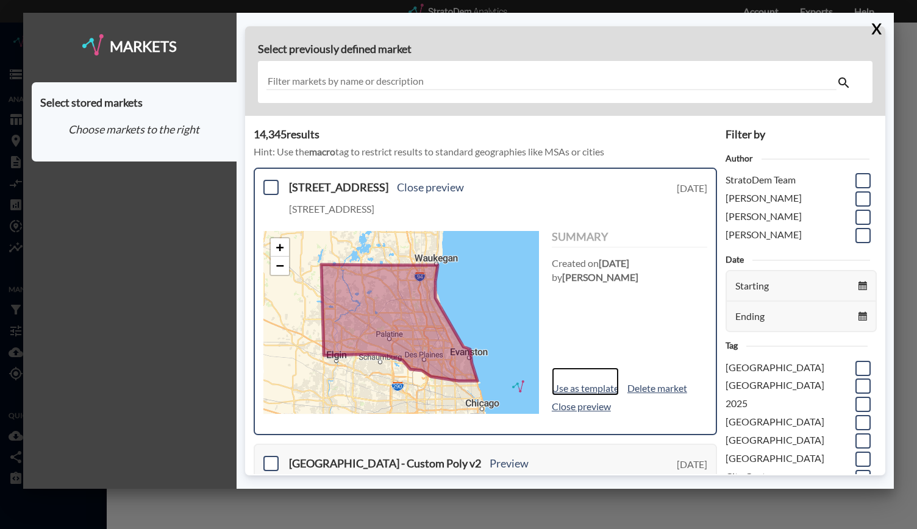
click at [586, 385] on link "Use as template" at bounding box center [585, 382] width 67 height 28
click at [587, 386] on link "Use as template" at bounding box center [585, 382] width 67 height 28
click at [572, 387] on link "Use as template" at bounding box center [585, 382] width 67 height 28
click at [594, 391] on link "Use as template" at bounding box center [585, 382] width 67 height 28
drag, startPoint x: 596, startPoint y: 391, endPoint x: 578, endPoint y: 390, distance: 17.7
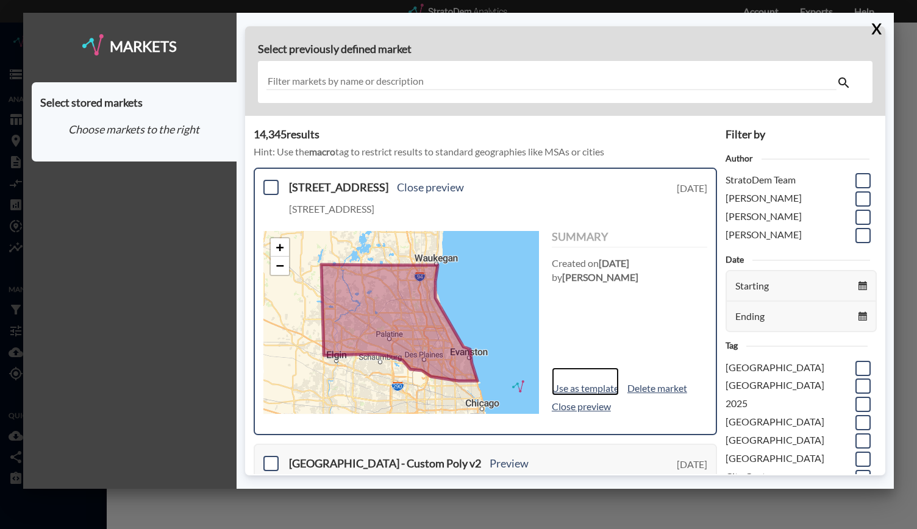
click at [578, 390] on link "Use as template" at bounding box center [585, 382] width 67 height 28
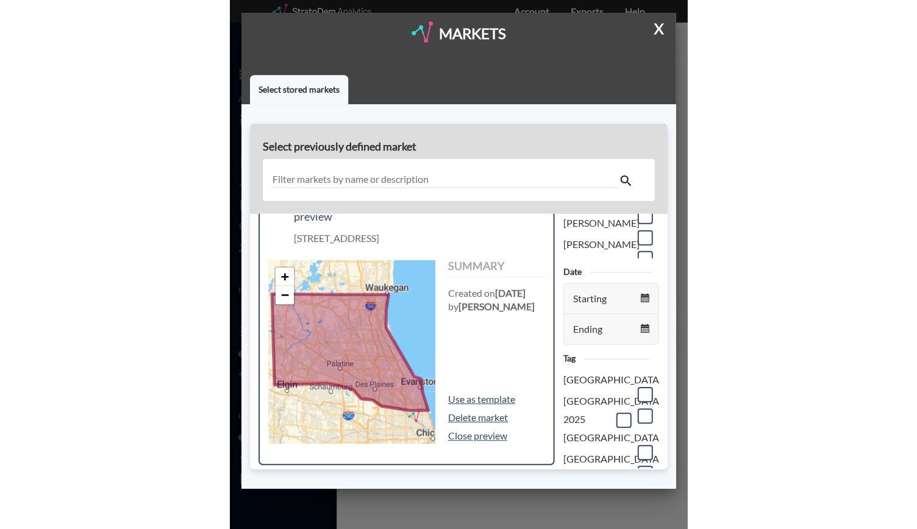
scroll to position [107, 0]
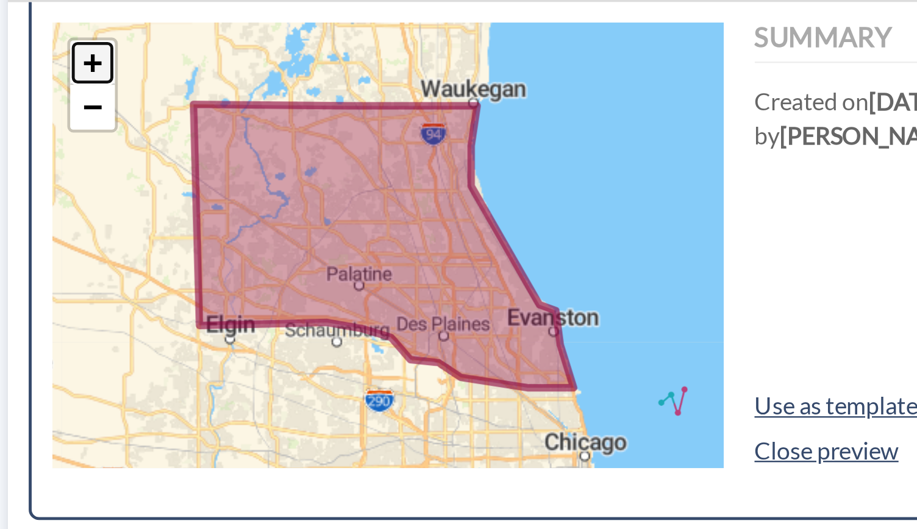
click at [283, 141] on link "+" at bounding box center [280, 141] width 18 height 18
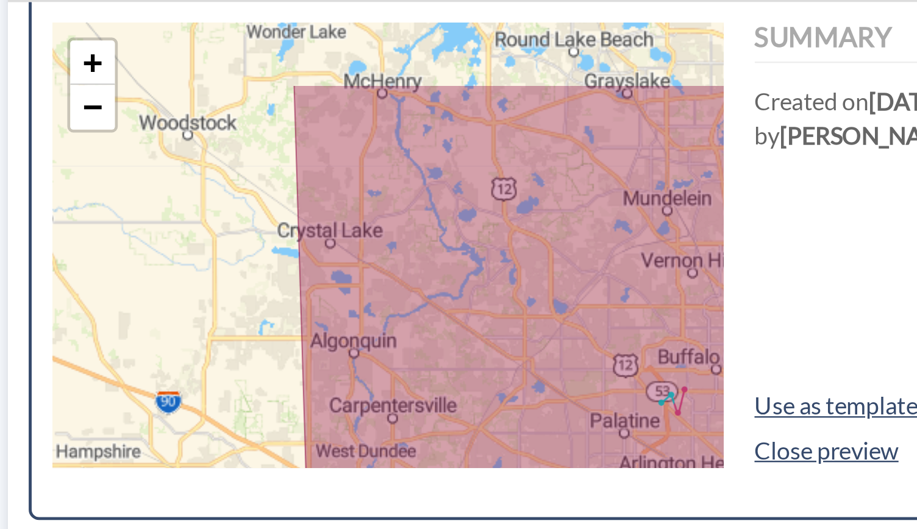
drag, startPoint x: 341, startPoint y: 179, endPoint x: 459, endPoint y: 223, distance: 125.6
click at [459, 223] on icon at bounding box center [517, 260] width 310 height 226
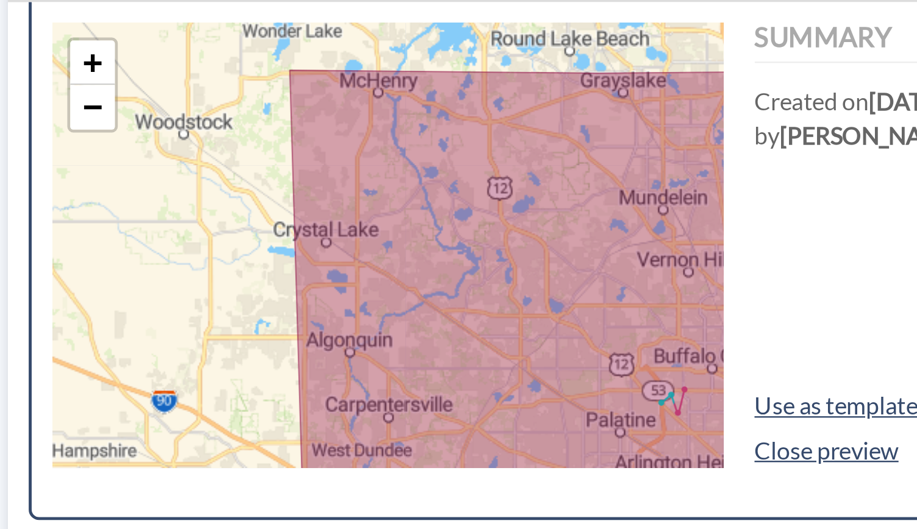
drag, startPoint x: 450, startPoint y: 264, endPoint x: 418, endPoint y: 195, distance: 75.8
click at [418, 195] on icon at bounding box center [461, 235] width 202 height 182
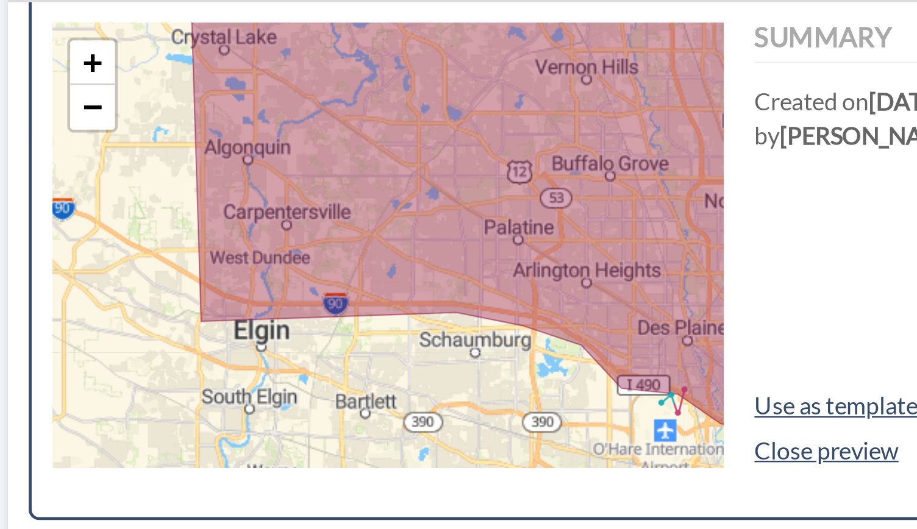
drag, startPoint x: 444, startPoint y: 230, endPoint x: 424, endPoint y: 208, distance: 29.8
click at [424, 208] on icon at bounding box center [434, 191] width 231 height 200
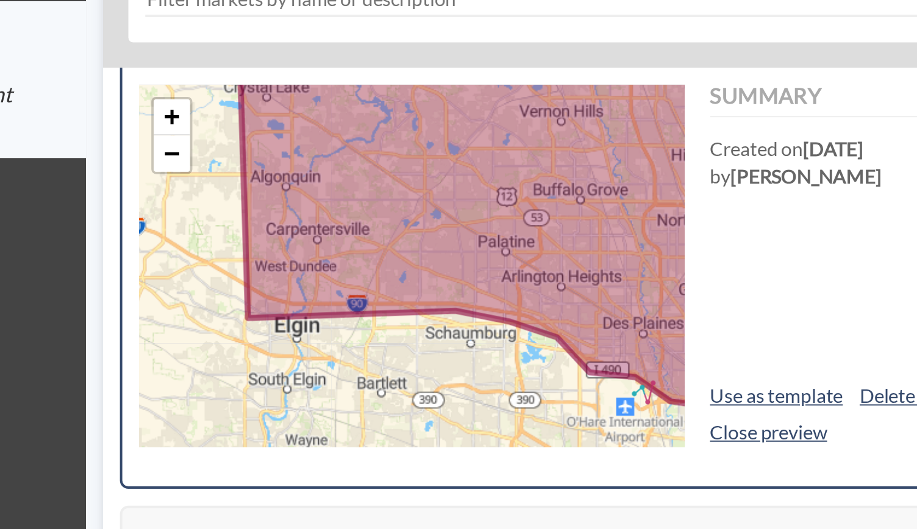
click at [454, 260] on div "+ − © StratoDem Analytics, LLC. All rights reserved. Leaflet | OpenStreetMap Le…" at bounding box center [401, 215] width 276 height 183
click at [288, 164] on link "−" at bounding box center [280, 159] width 18 height 18
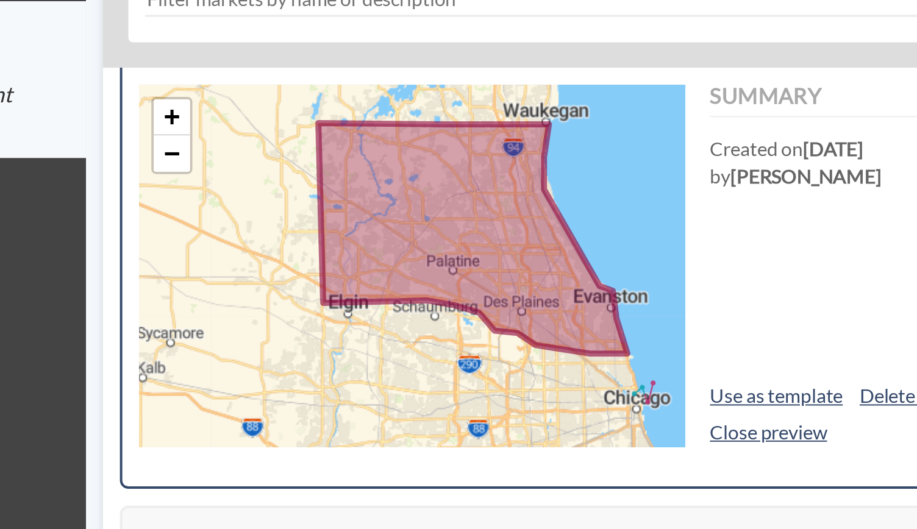
drag, startPoint x: 485, startPoint y: 171, endPoint x: 456, endPoint y: 209, distance: 47.4
click at [456, 209] on div "+ − © StratoDem Analytics, LLC. All rights reserved. Leaflet | OpenStreetMap Le…" at bounding box center [401, 215] width 276 height 183
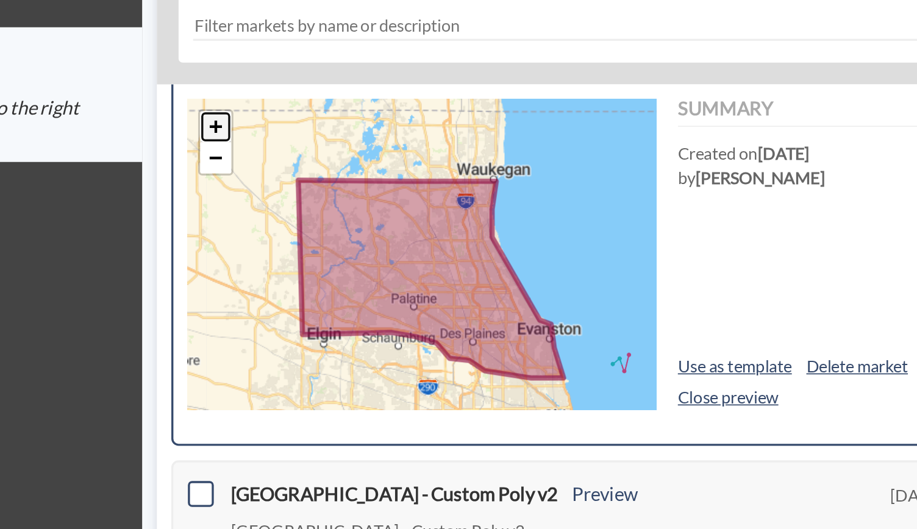
click at [286, 144] on link "+" at bounding box center [280, 141] width 18 height 18
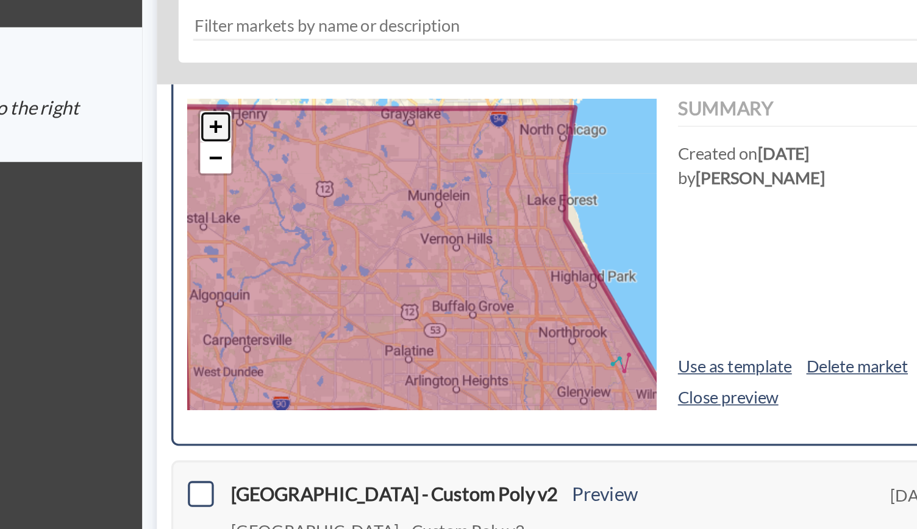
click at [286, 144] on link "+" at bounding box center [280, 141] width 18 height 18
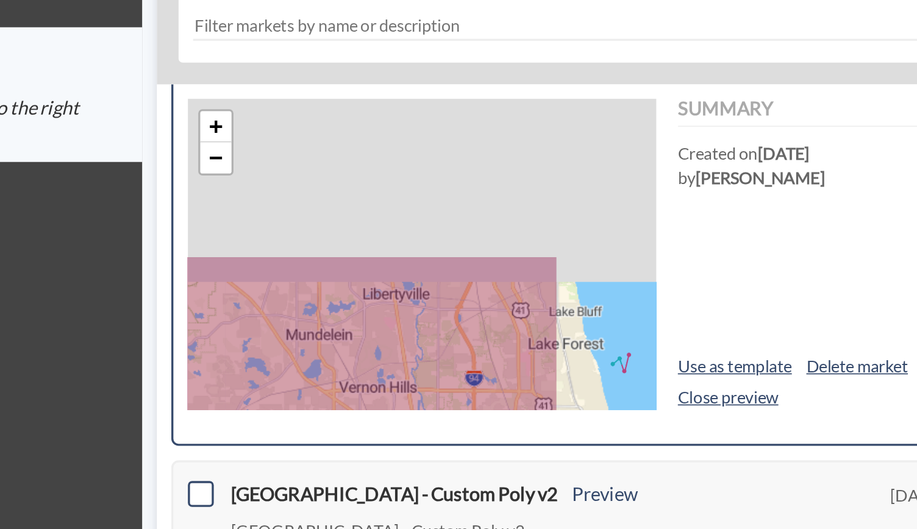
drag, startPoint x: 379, startPoint y: 145, endPoint x: 296, endPoint y: 258, distance: 140.3
click at [296, 258] on icon at bounding box center [317, 327] width 332 height 226
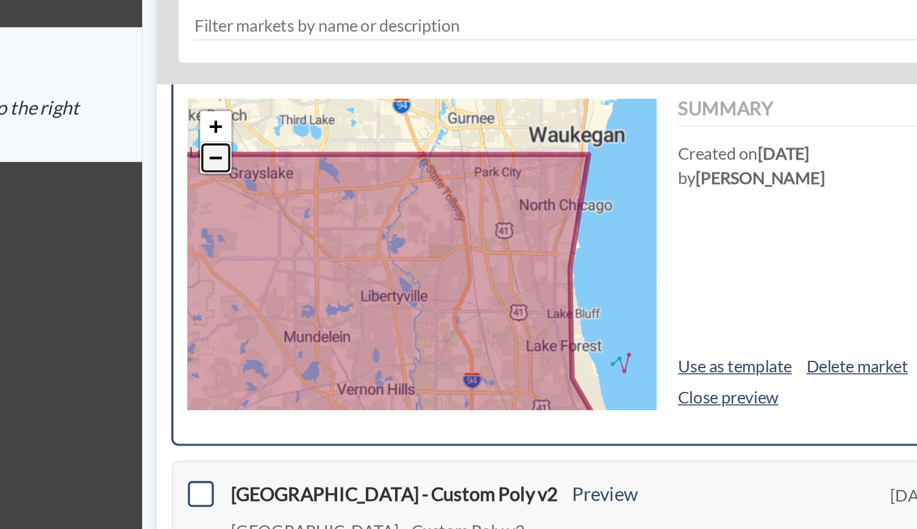
click at [288, 155] on link "−" at bounding box center [280, 159] width 18 height 18
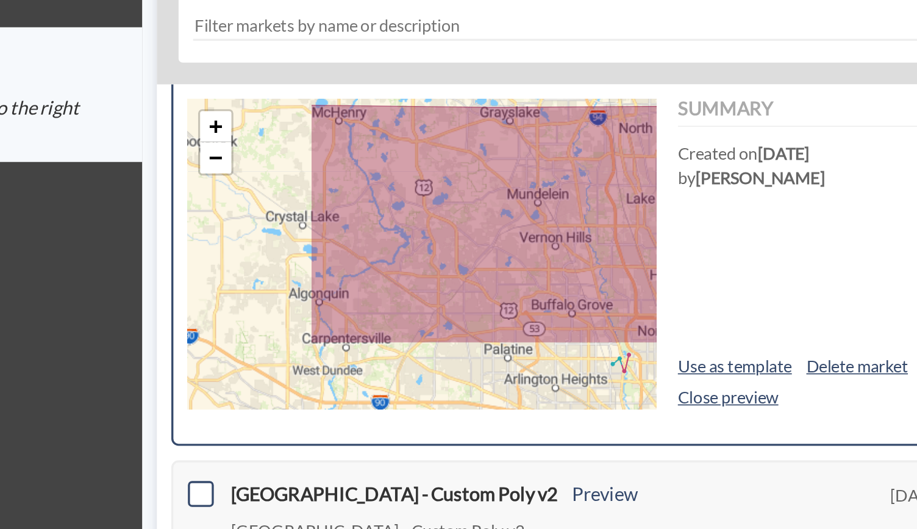
drag, startPoint x: 327, startPoint y: 216, endPoint x: 433, endPoint y: 153, distance: 123.3
click at [433, 153] on icon at bounding box center [460, 199] width 255 height 143
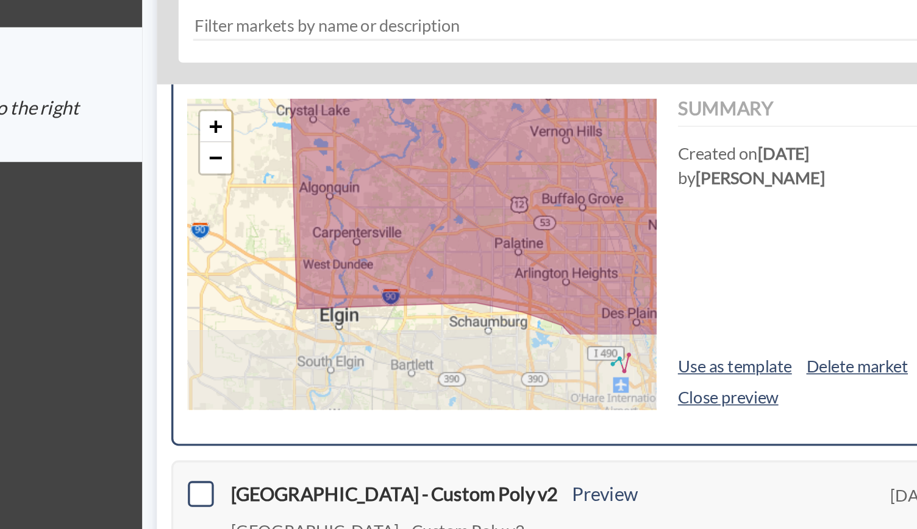
drag, startPoint x: 377, startPoint y: 224, endPoint x: 383, endPoint y: 162, distance: 62.5
click at [383, 162] on icon at bounding box center [445, 164] width 247 height 198
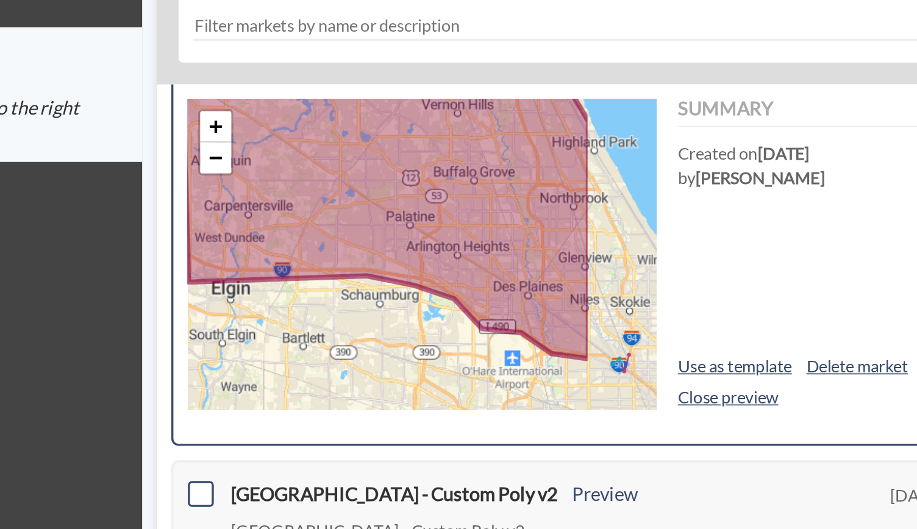
drag, startPoint x: 439, startPoint y: 290, endPoint x: 327, endPoint y: 262, distance: 115.0
click at [327, 262] on div "+ − © StratoDem Analytics, LLC. All rights reserved. Leaflet | OpenStreetMap Le…" at bounding box center [401, 215] width 276 height 183
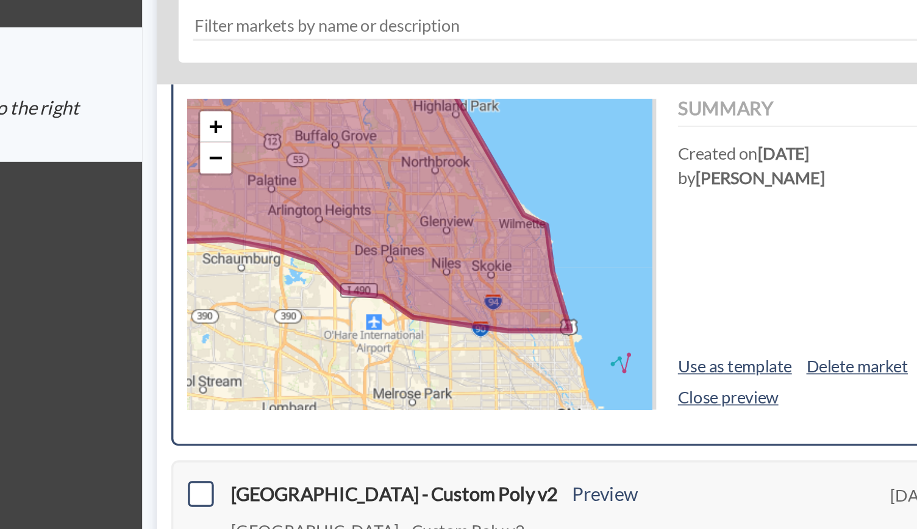
drag, startPoint x: 382, startPoint y: 263, endPoint x: 332, endPoint y: 251, distance: 51.5
click at [332, 251] on div "+ − © StratoDem Analytics, LLC. All rights reserved. Leaflet | OpenStreetMap Le…" at bounding box center [401, 215] width 276 height 183
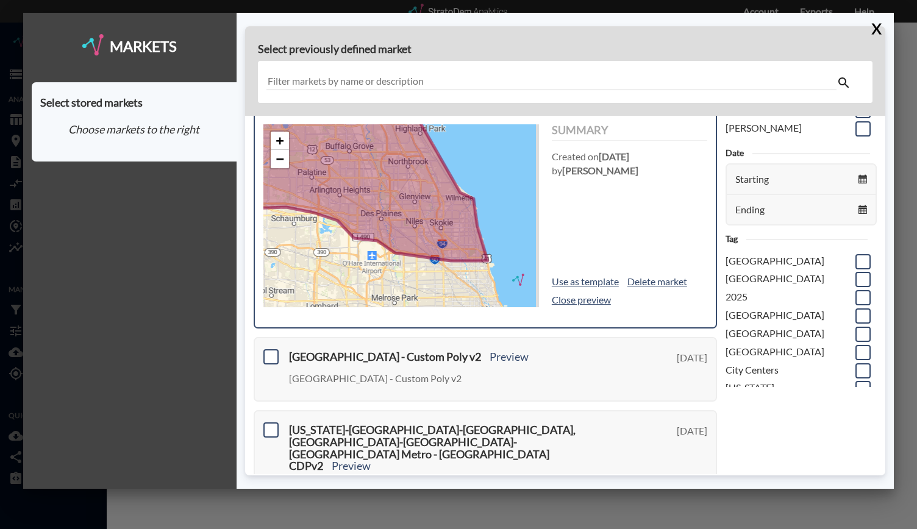
scroll to position [0, 0]
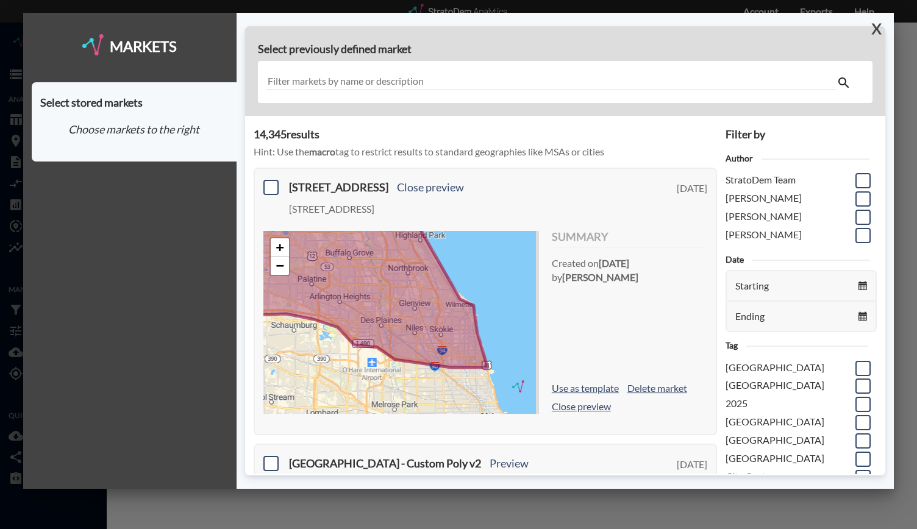
click at [875, 24] on button "X" at bounding box center [873, 29] width 21 height 32
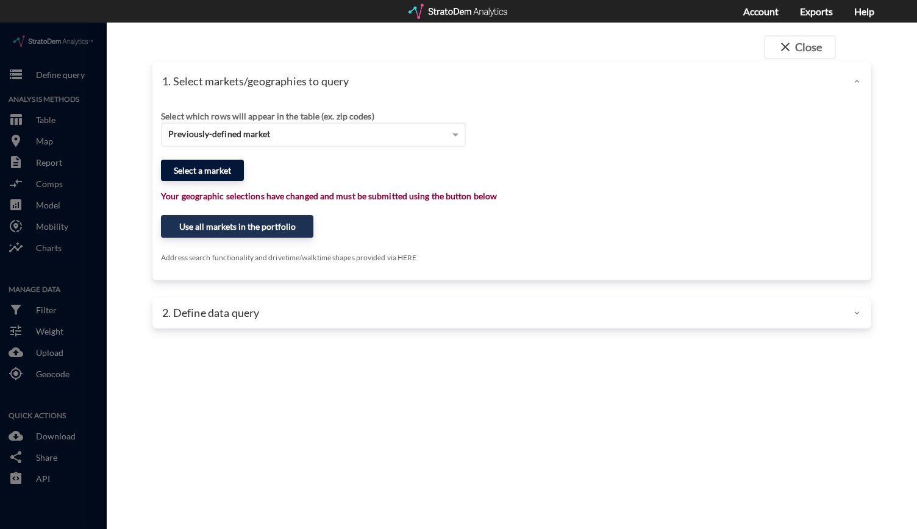
click button "Select a market"
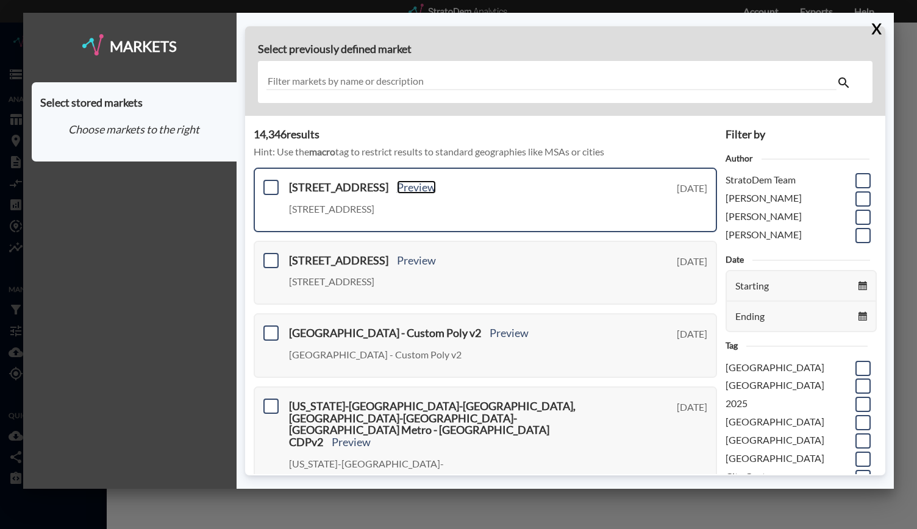
click at [436, 181] on link "Preview" at bounding box center [416, 186] width 39 height 13
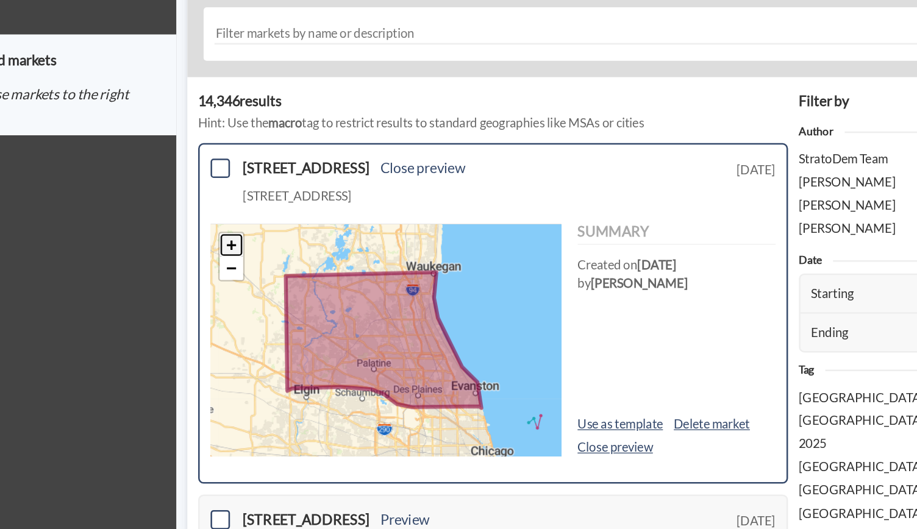
click at [285, 255] on link "+" at bounding box center [280, 247] width 18 height 18
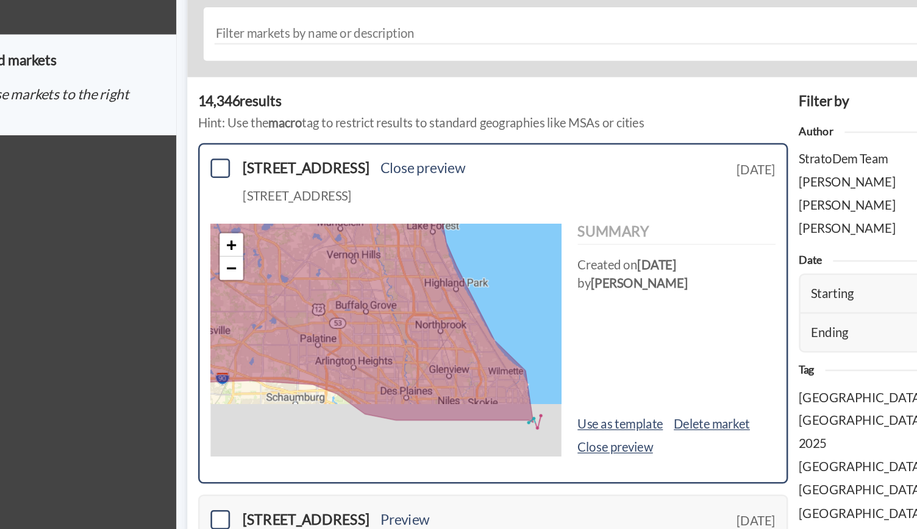
drag, startPoint x: 383, startPoint y: 318, endPoint x: 344, endPoint y: 272, distance: 59.6
click at [344, 272] on icon at bounding box center [362, 280] width 307 height 213
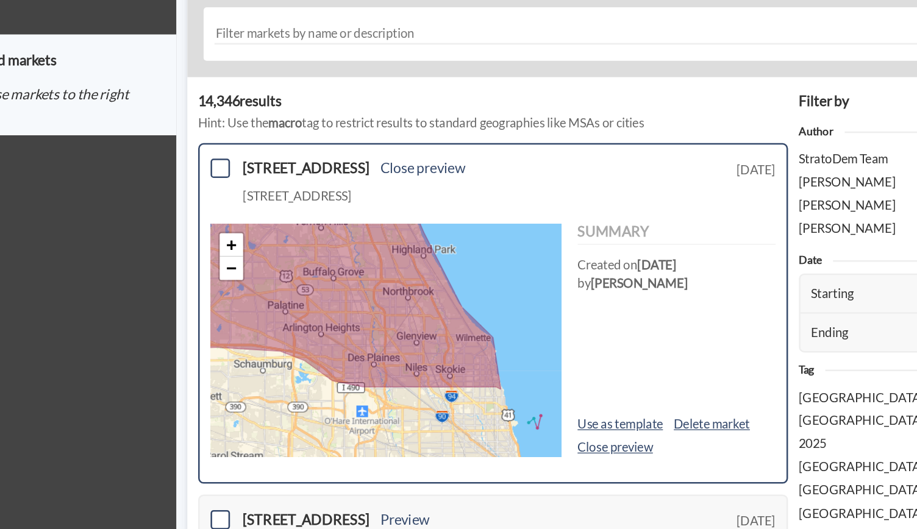
drag, startPoint x: 441, startPoint y: 315, endPoint x: 413, endPoint y: 288, distance: 38.8
click at [413, 288] on icon at bounding box center [352, 274] width 280 height 173
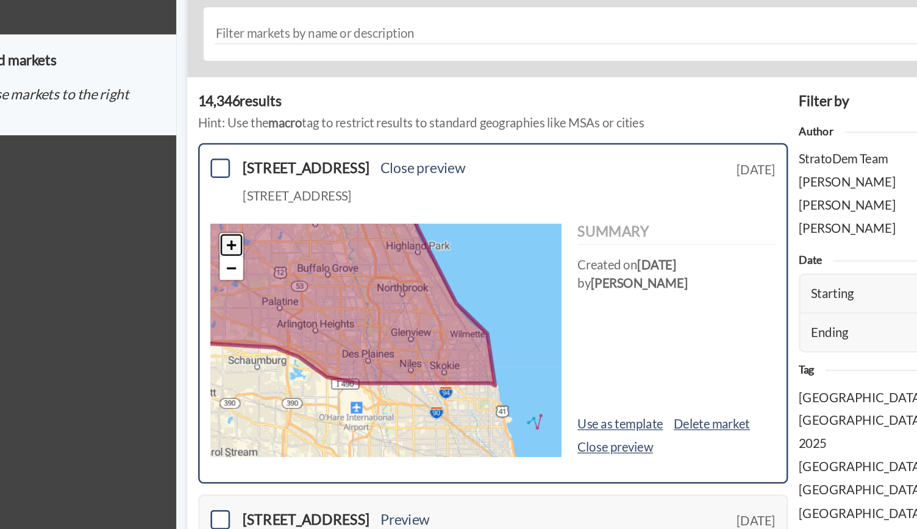
click at [277, 243] on link "+" at bounding box center [280, 247] width 18 height 18
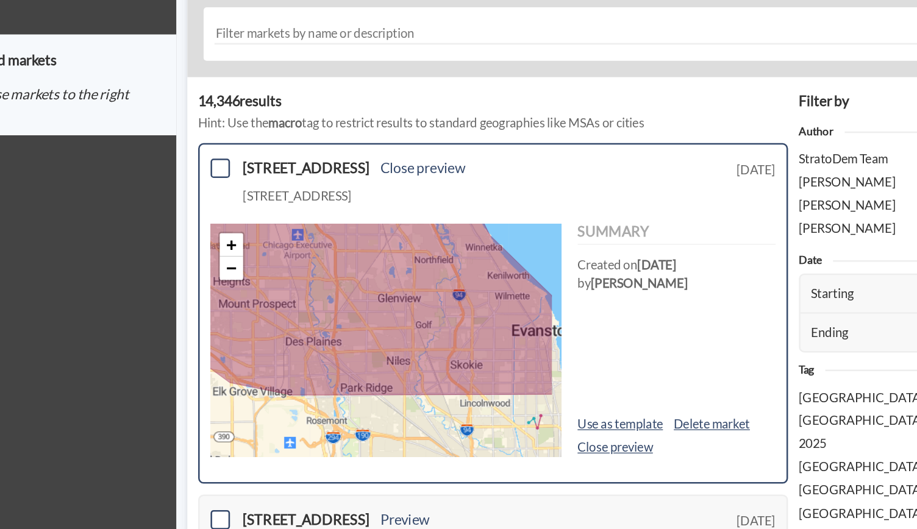
drag, startPoint x: 448, startPoint y: 302, endPoint x: 415, endPoint y: 276, distance: 42.6
click at [415, 276] on icon at bounding box center [368, 275] width 332 height 180
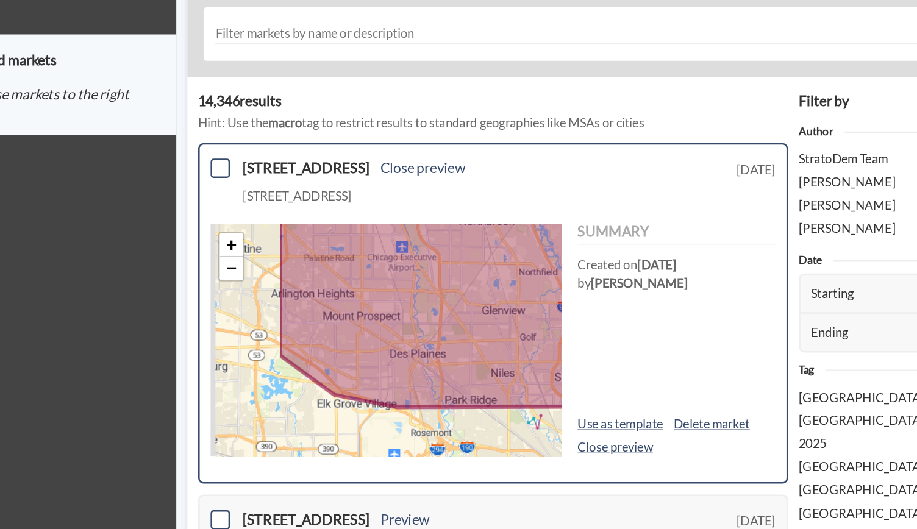
drag, startPoint x: 321, startPoint y: 371, endPoint x: 413, endPoint y: 383, distance: 92.8
click at [413, 383] on div "+ − © StratoDem Analytics, LLC. All rights reserved. Leaflet | OpenStreetMap Le…" at bounding box center [401, 322] width 276 height 183
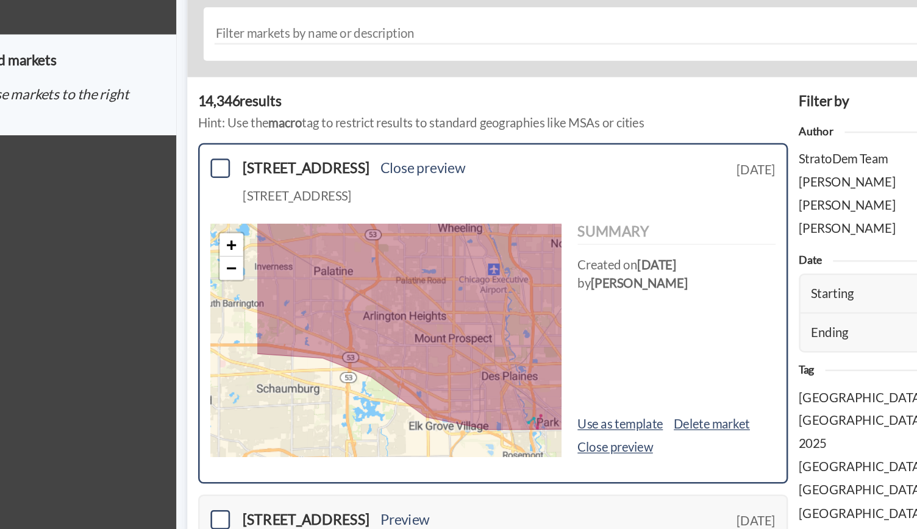
drag, startPoint x: 376, startPoint y: 363, endPoint x: 463, endPoint y: 388, distance: 90.7
click at [463, 388] on icon at bounding box center [463, 308] width 332 height 168
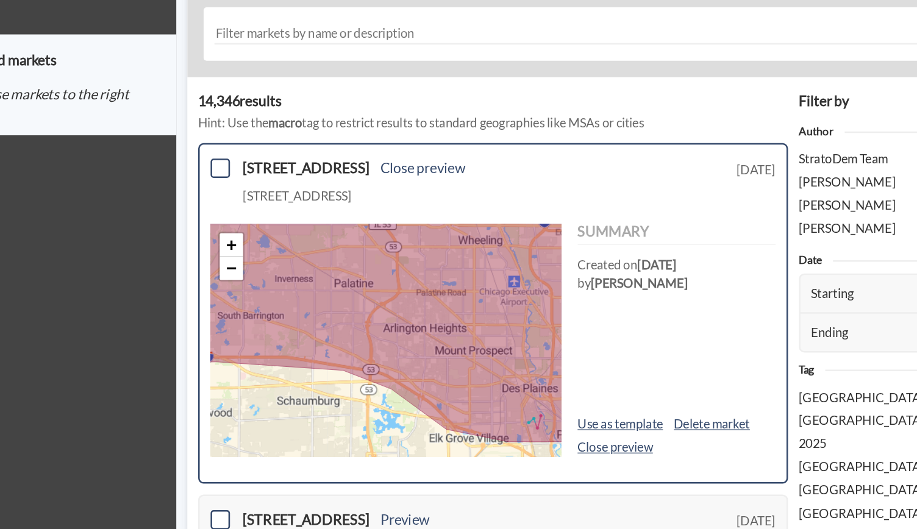
drag, startPoint x: 479, startPoint y: 258, endPoint x: 465, endPoint y: 366, distance: 108.1
click at [465, 366] on icon at bounding box center [398, 307] width 327 height 190
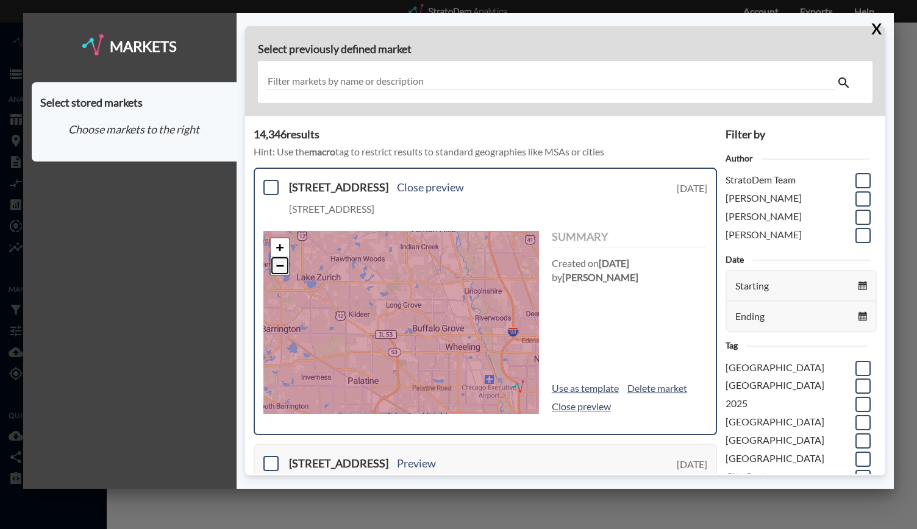
click at [283, 263] on link "−" at bounding box center [280, 266] width 18 height 18
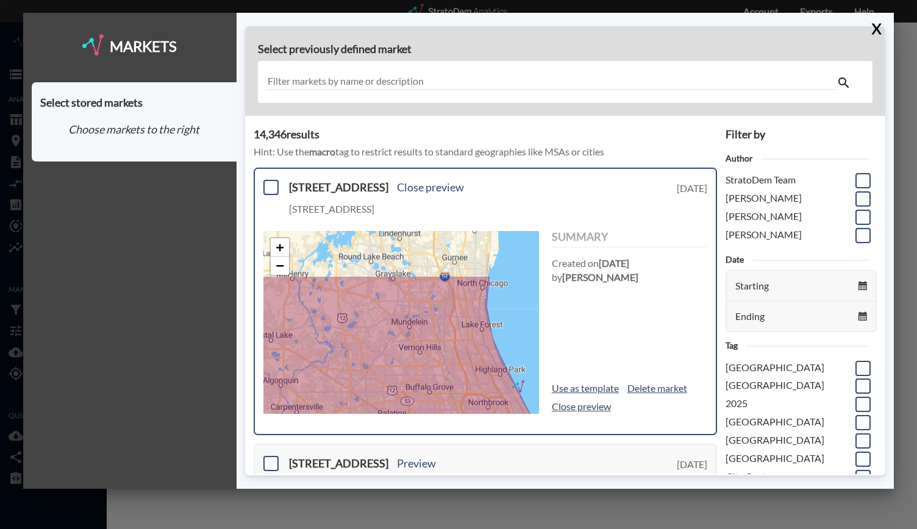
drag, startPoint x: 378, startPoint y: 277, endPoint x: 389, endPoint y: 349, distance: 72.8
click at [389, 349] on icon at bounding box center [407, 376] width 307 height 205
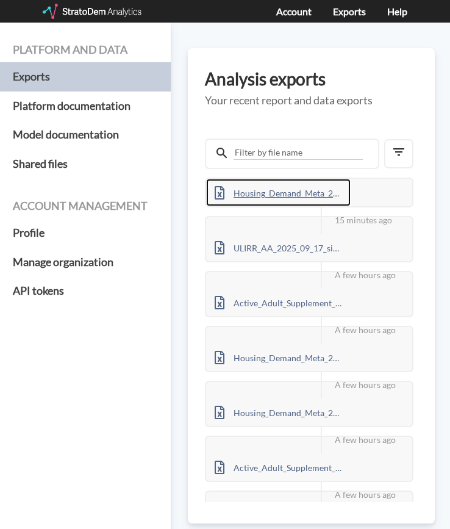
click at [262, 187] on div "Housing_Demand_Meta_2025_2025_09_18_custom-portfolio_6qWXBK7g.xlsx" at bounding box center [278, 192] width 144 height 27
